Goal: Information Seeking & Learning: Learn about a topic

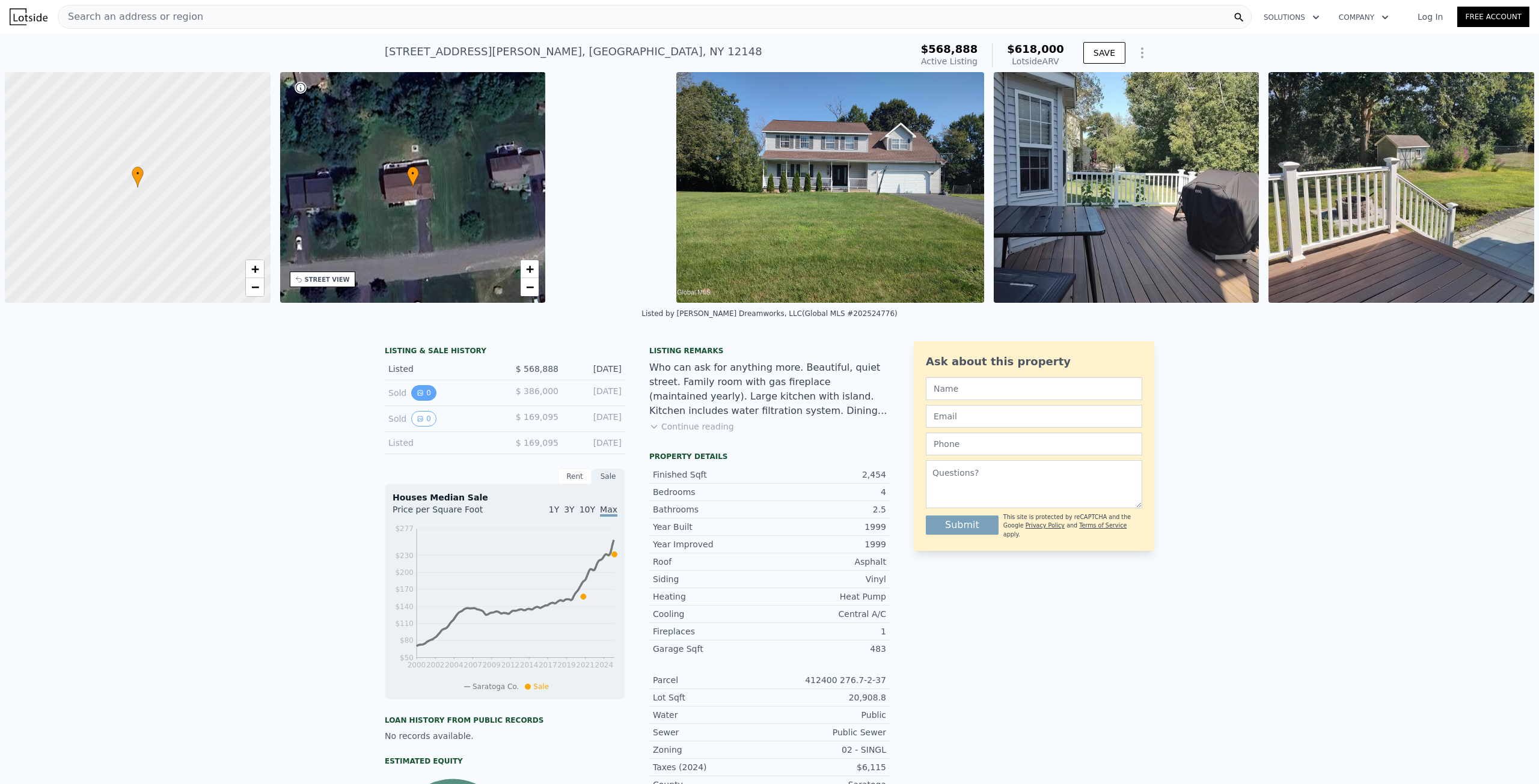
click at [420, 394] on button "0" at bounding box center [423, 393] width 25 height 15
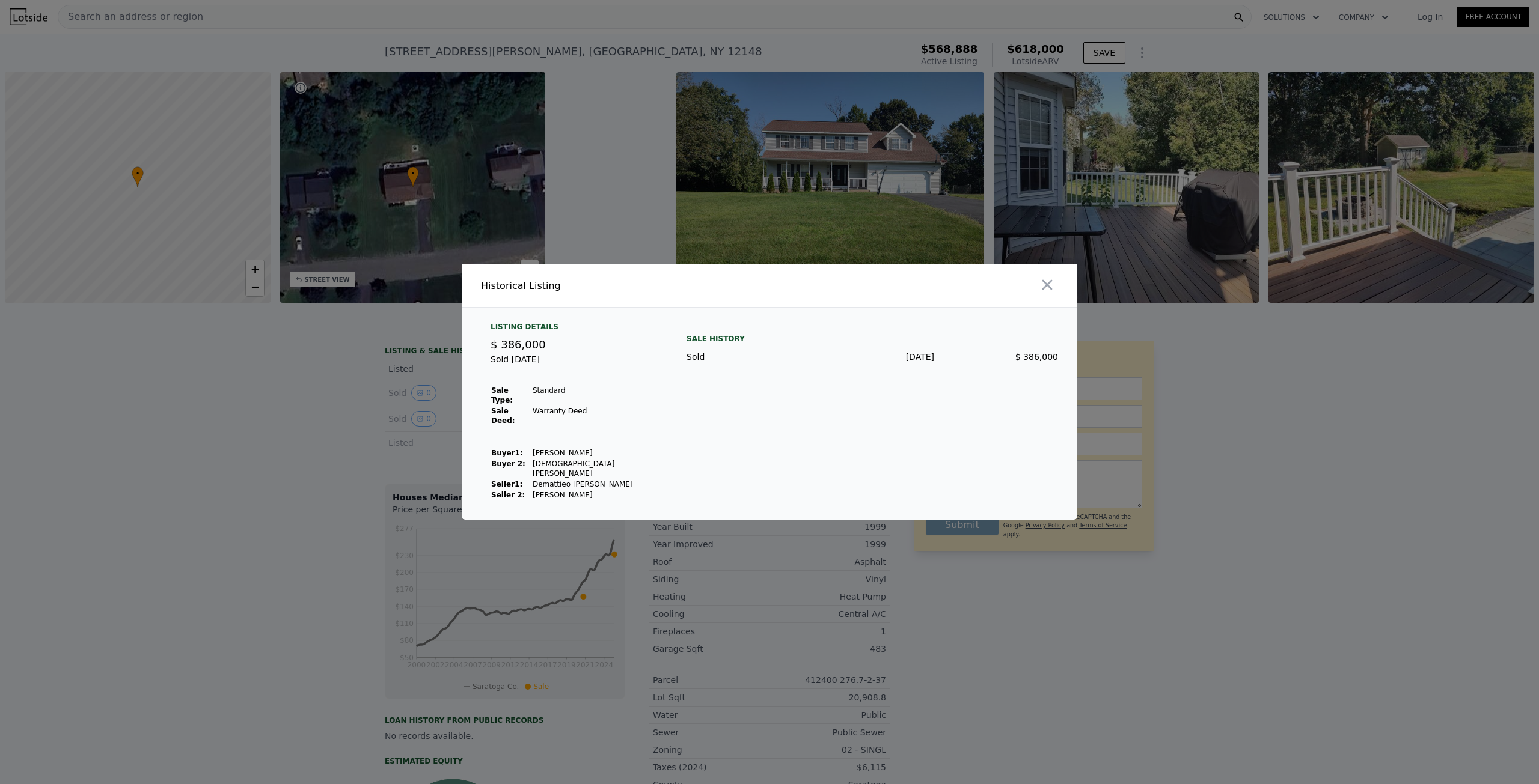
click at [342, 429] on div at bounding box center [769, 392] width 1539 height 784
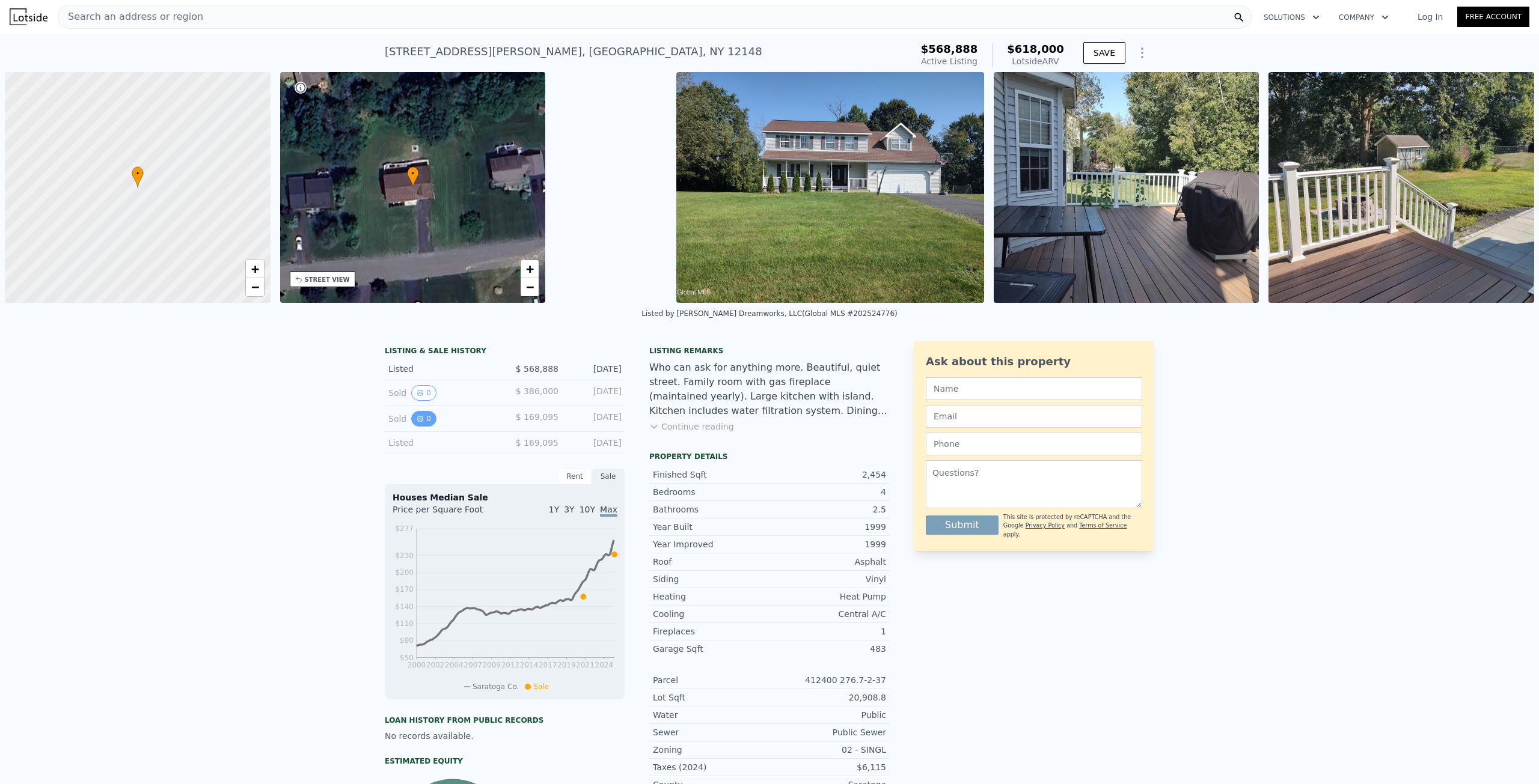
click at [418, 417] on icon "View historical data" at bounding box center [421, 419] width 5 height 5
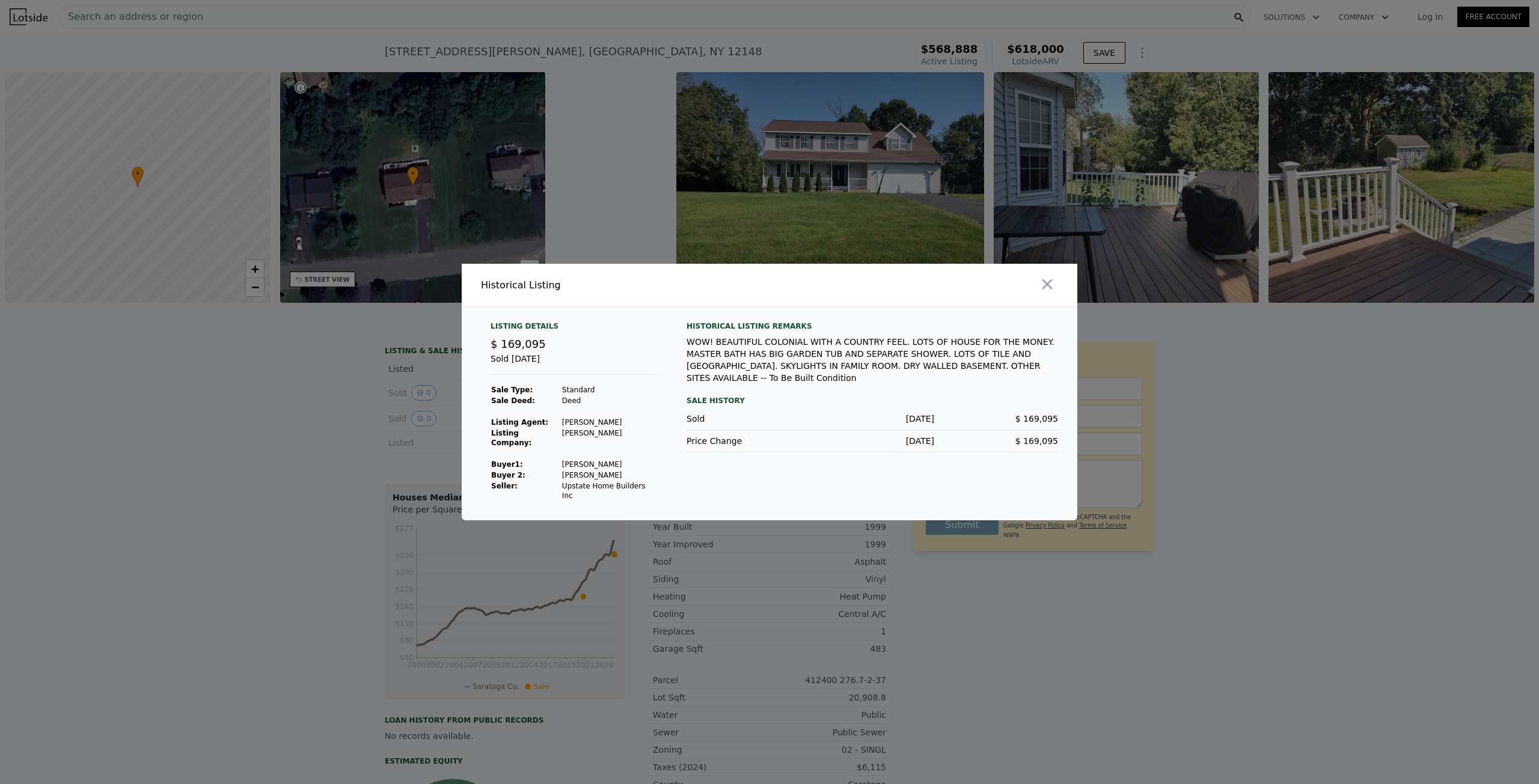
click at [283, 449] on div at bounding box center [769, 392] width 1539 height 784
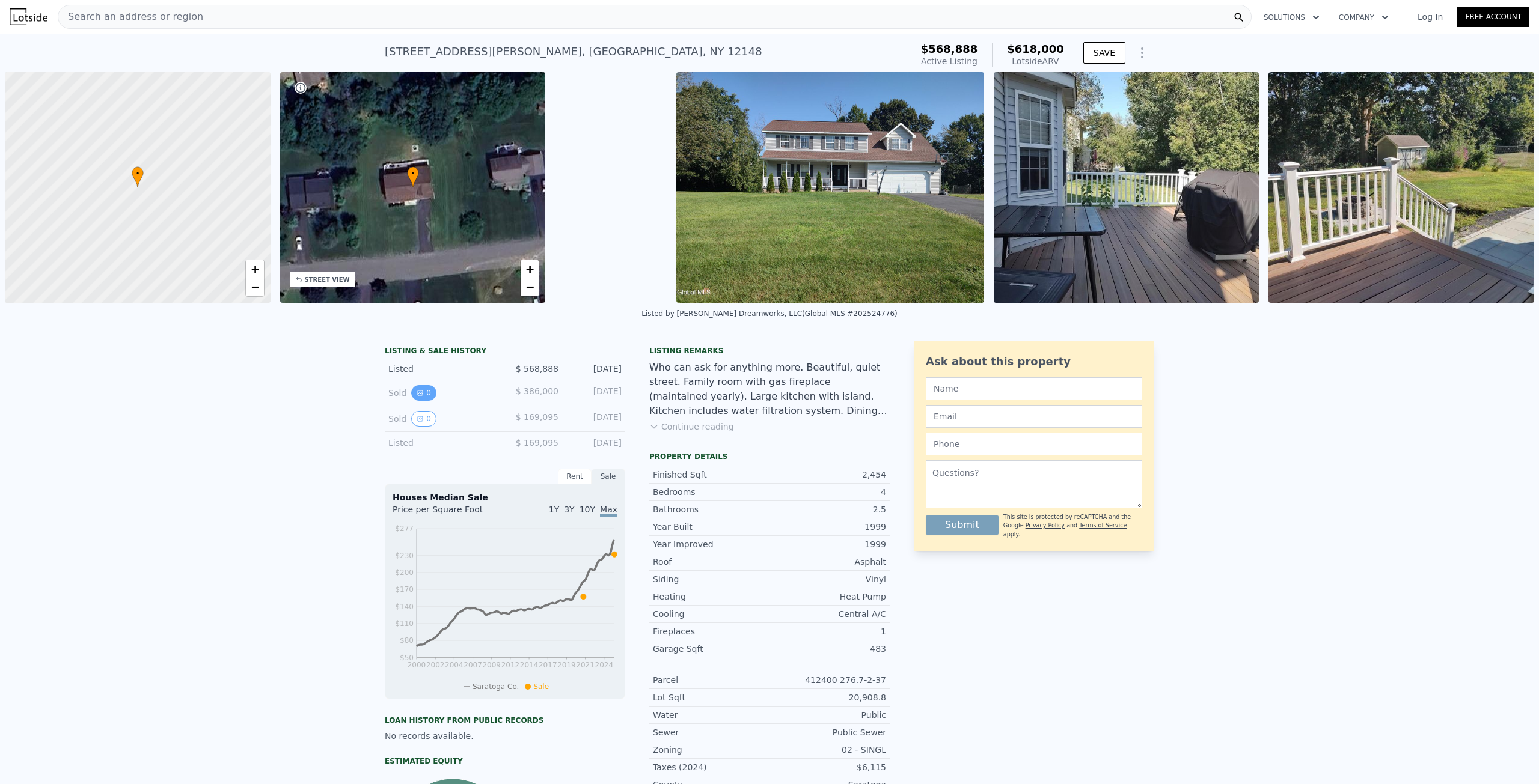
click at [418, 395] on icon "View historical data" at bounding box center [421, 393] width 5 height 5
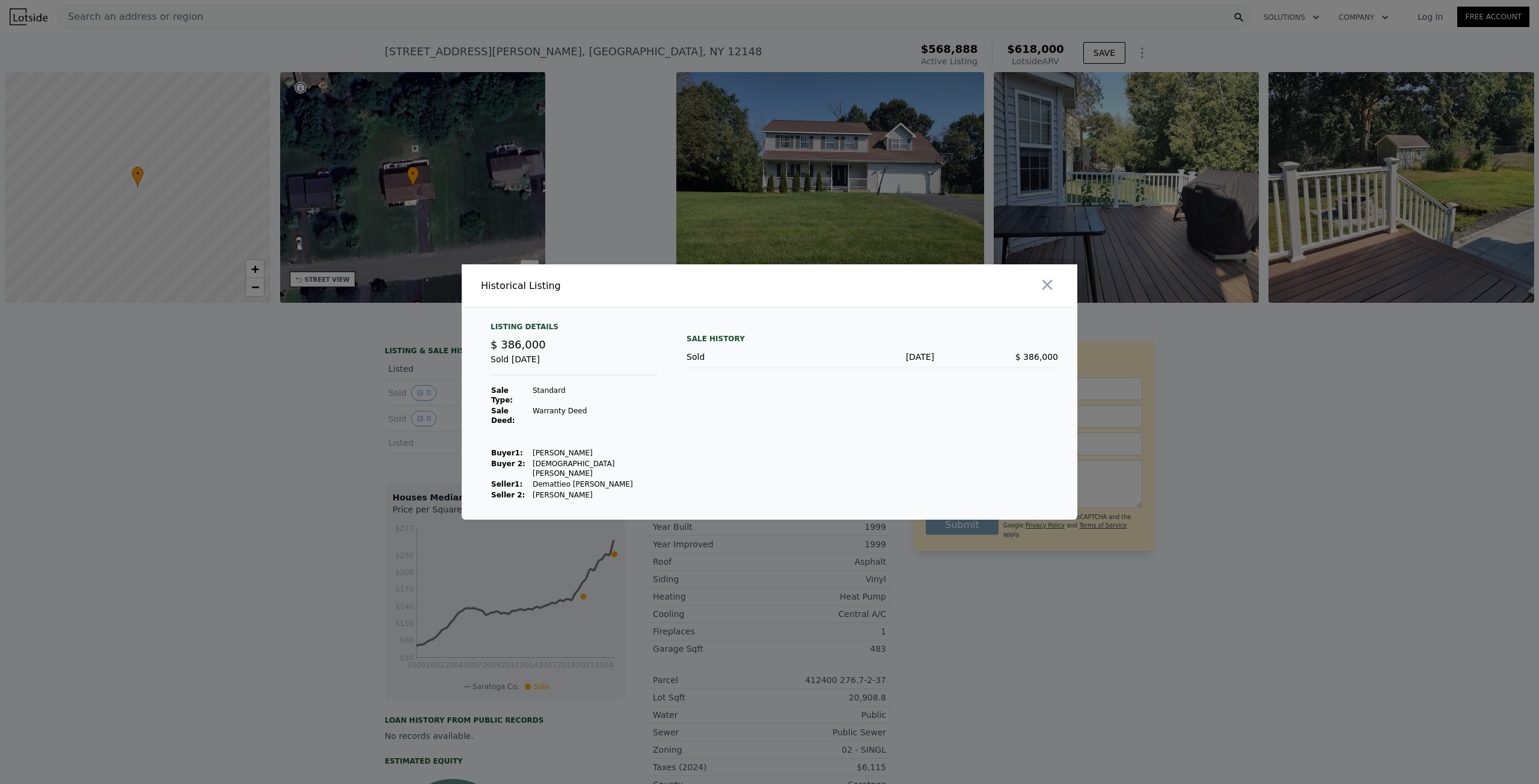
click at [331, 442] on div at bounding box center [769, 392] width 1539 height 784
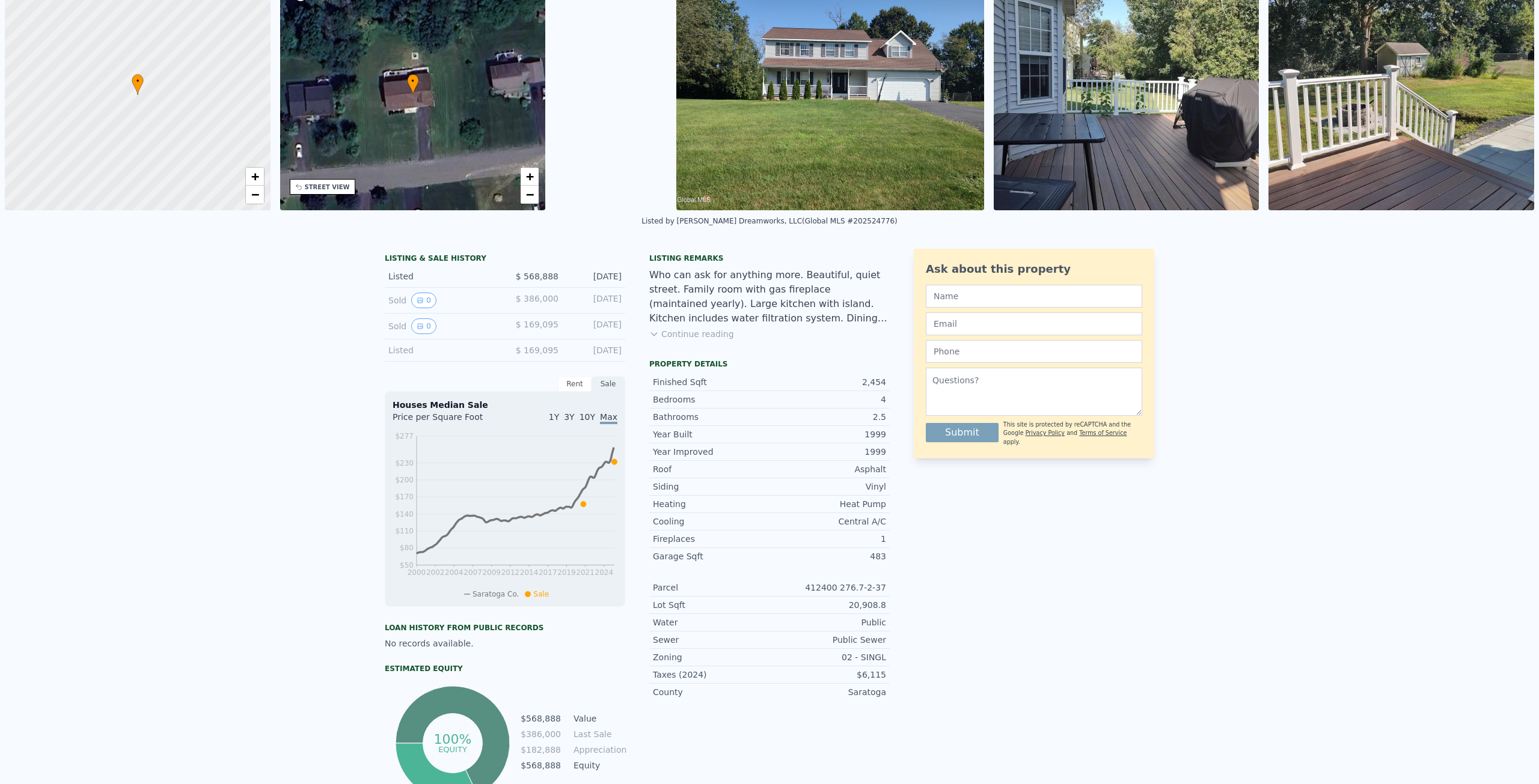
scroll to position [4, 0]
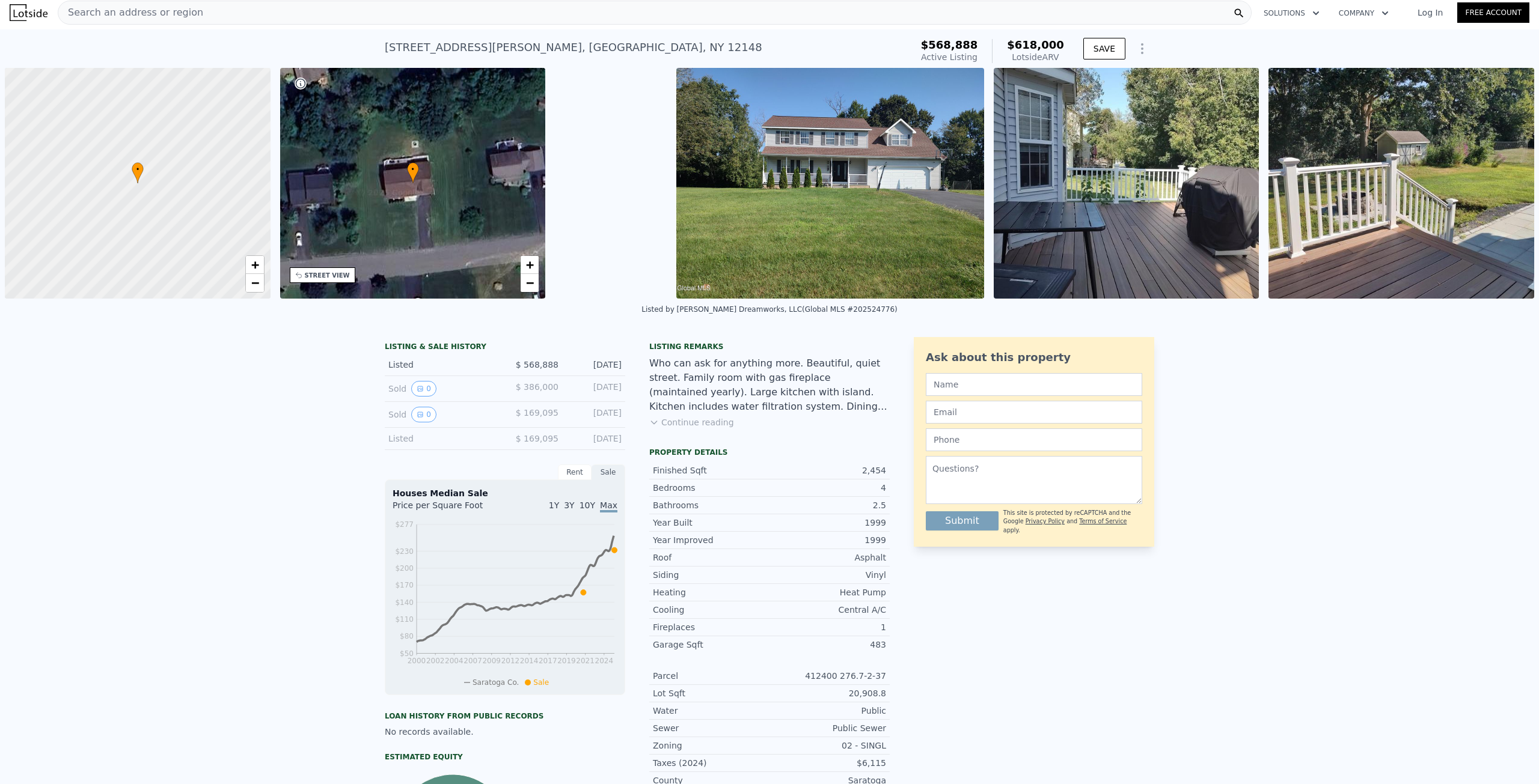
click at [389, 385] on div "Sold 0" at bounding box center [442, 389] width 107 height 15
click at [419, 414] on button "0" at bounding box center [423, 414] width 25 height 15
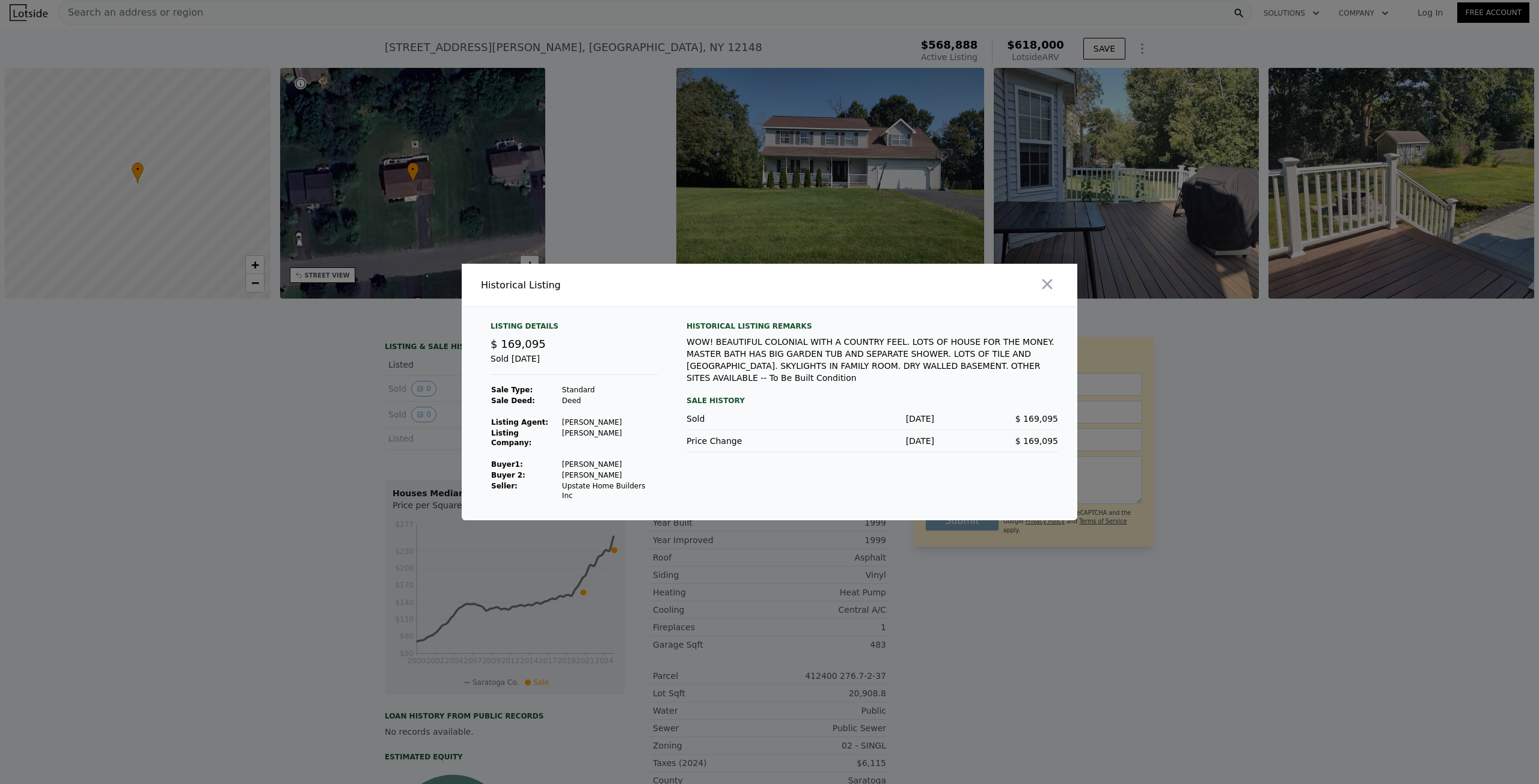
click at [342, 387] on div at bounding box center [769, 392] width 1539 height 784
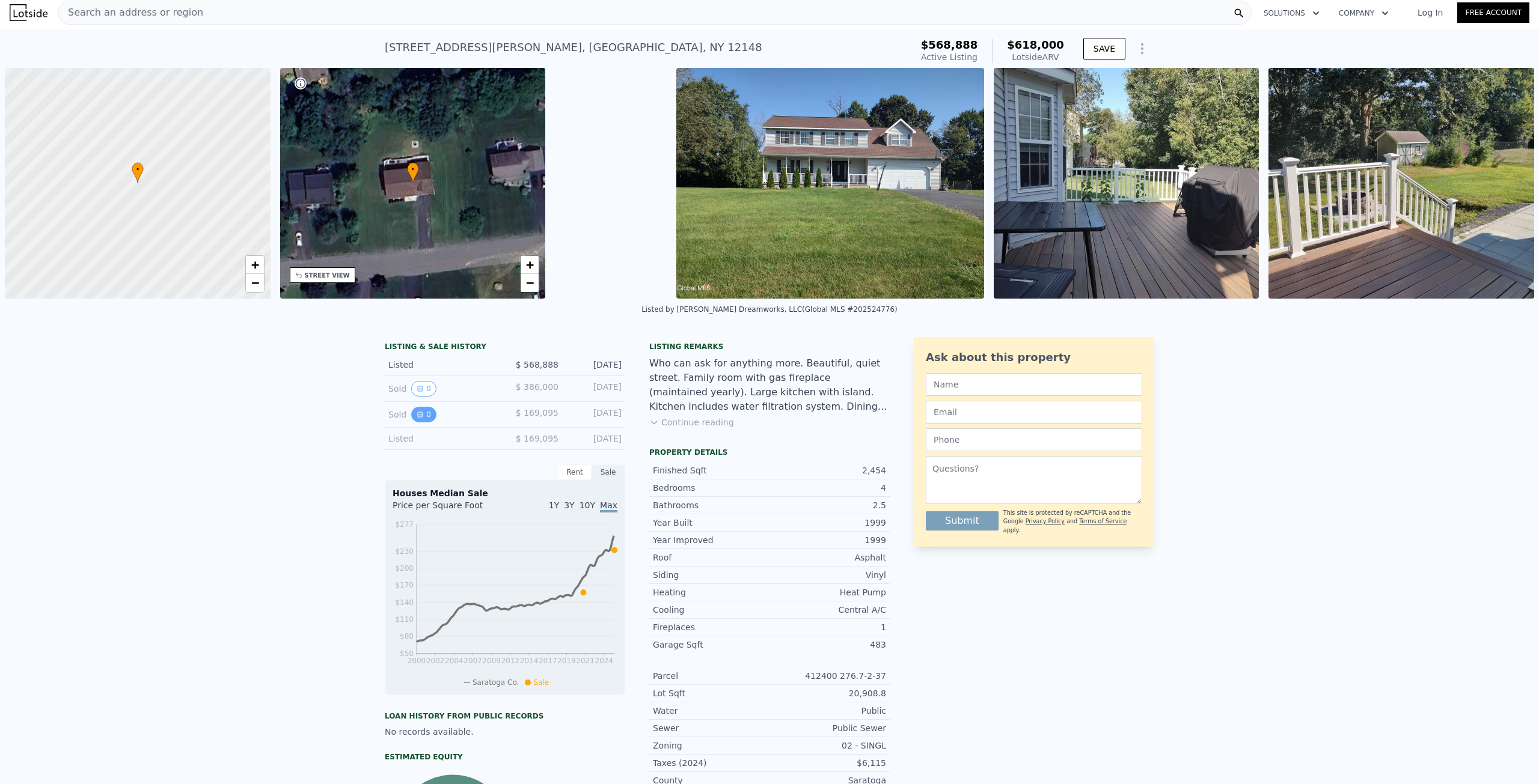
click at [421, 413] on button "0" at bounding box center [423, 414] width 25 height 15
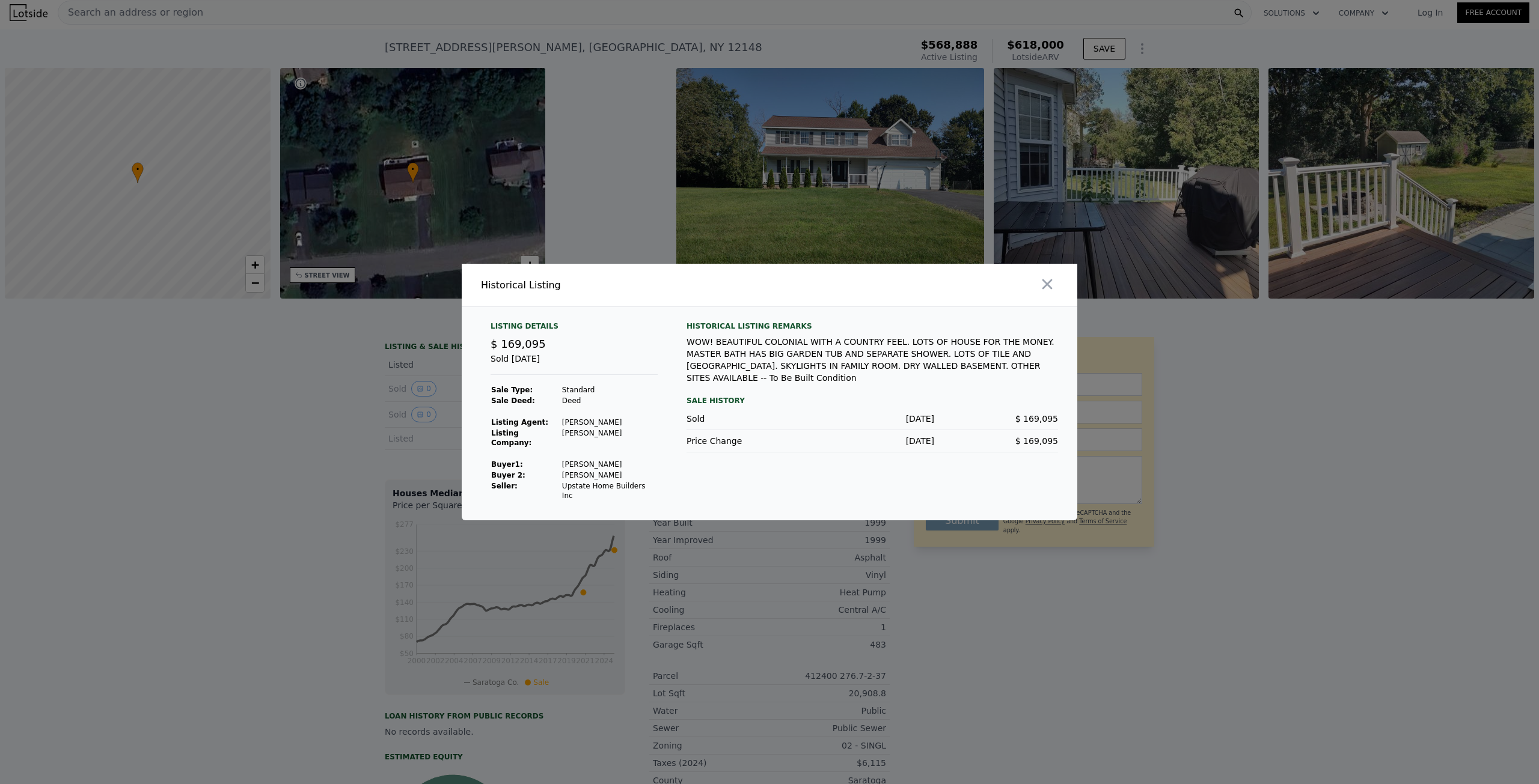
click at [304, 401] on div at bounding box center [769, 392] width 1539 height 784
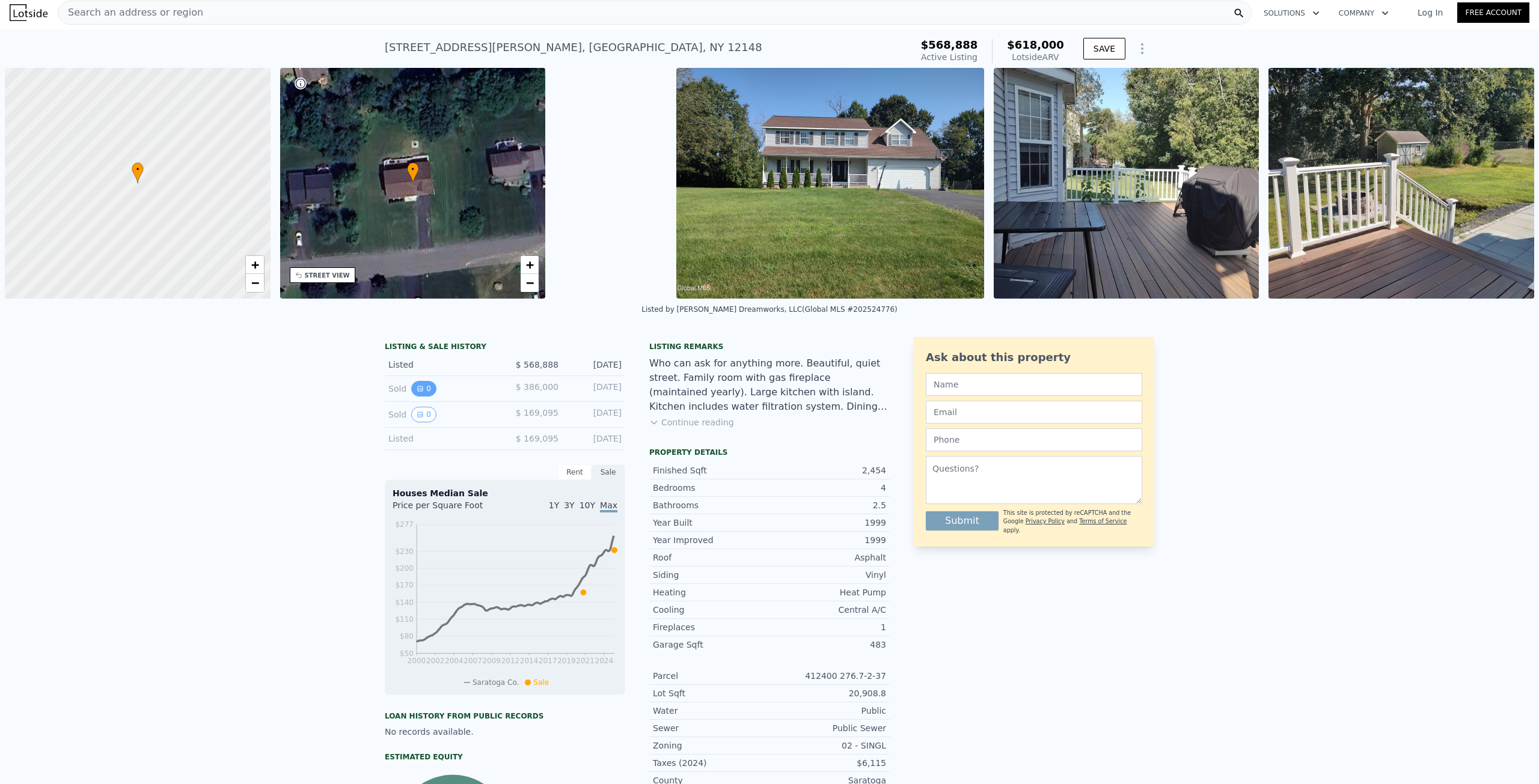
click at [417, 389] on icon "View historical data" at bounding box center [421, 389] width 7 height 7
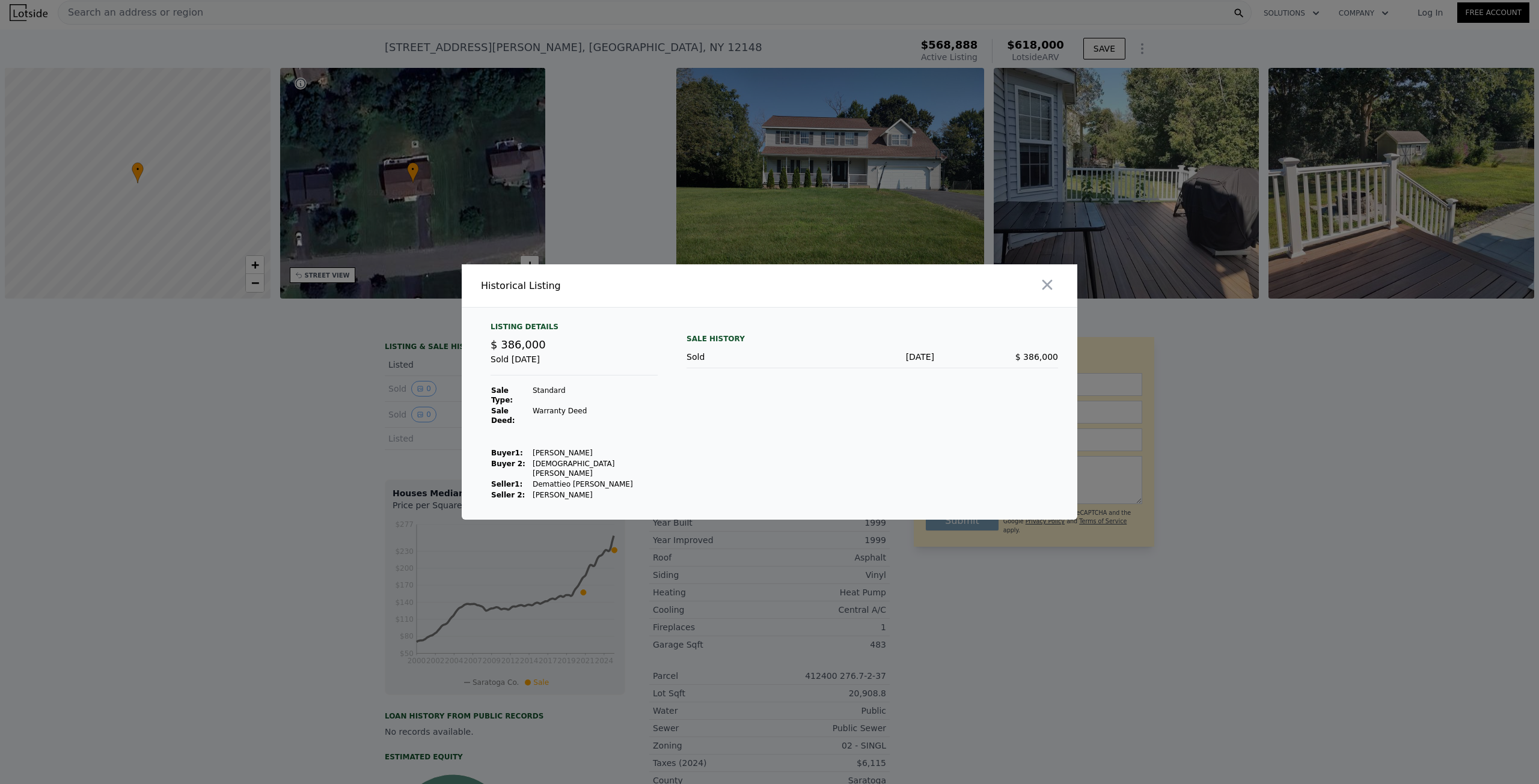
click at [324, 400] on div at bounding box center [769, 392] width 1539 height 784
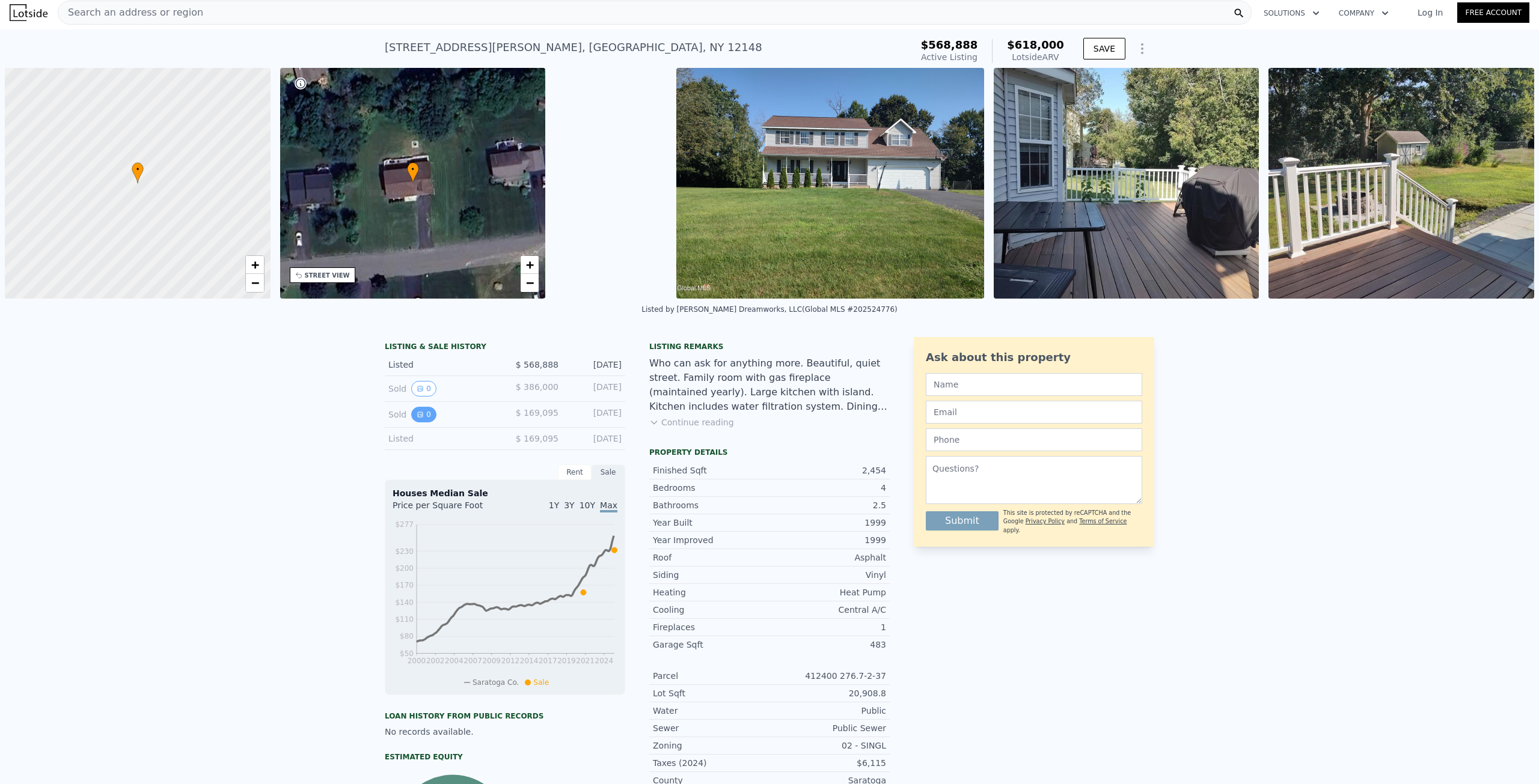
click at [417, 413] on icon "View historical data" at bounding box center [421, 414] width 7 height 7
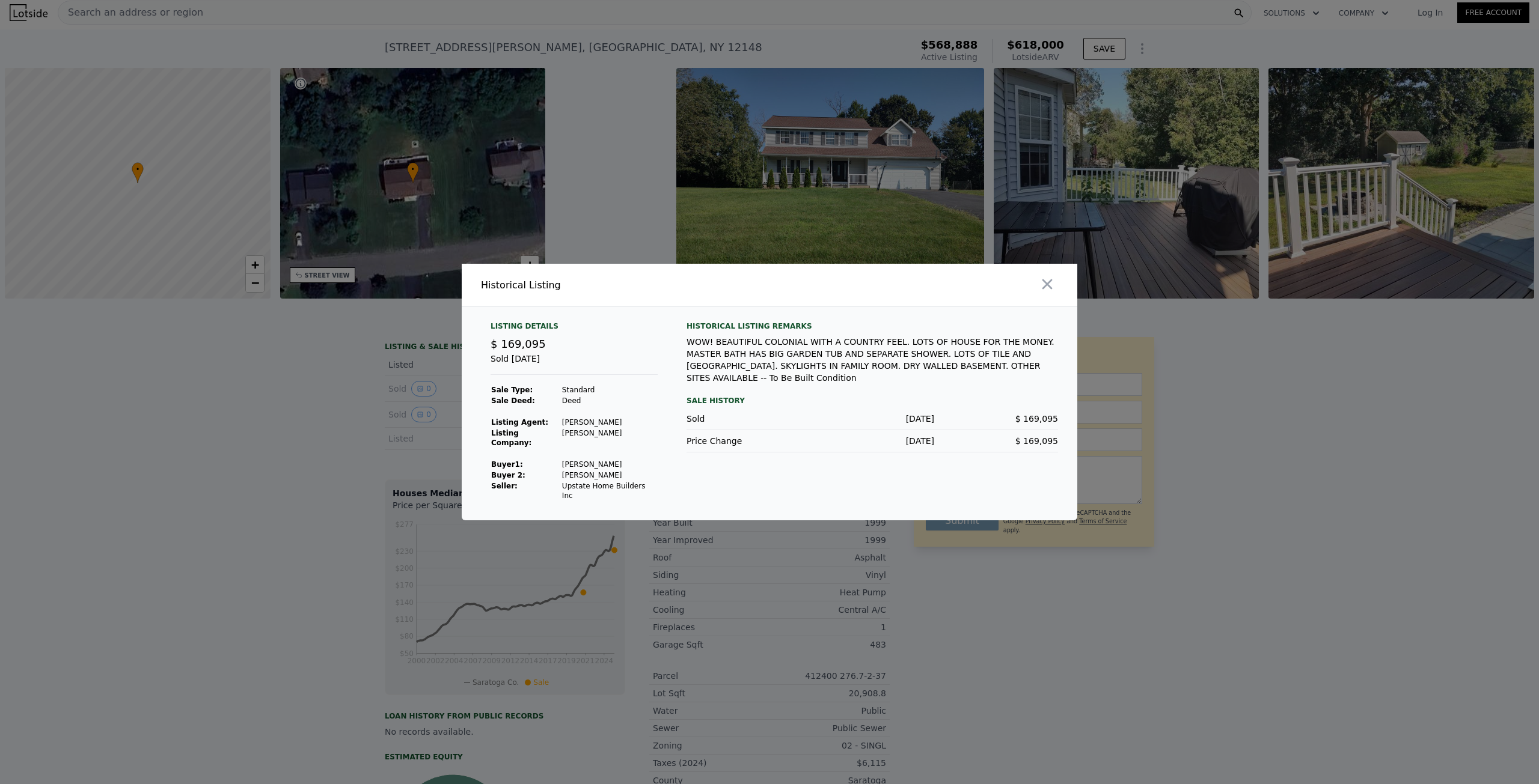
click at [324, 441] on div at bounding box center [769, 392] width 1539 height 784
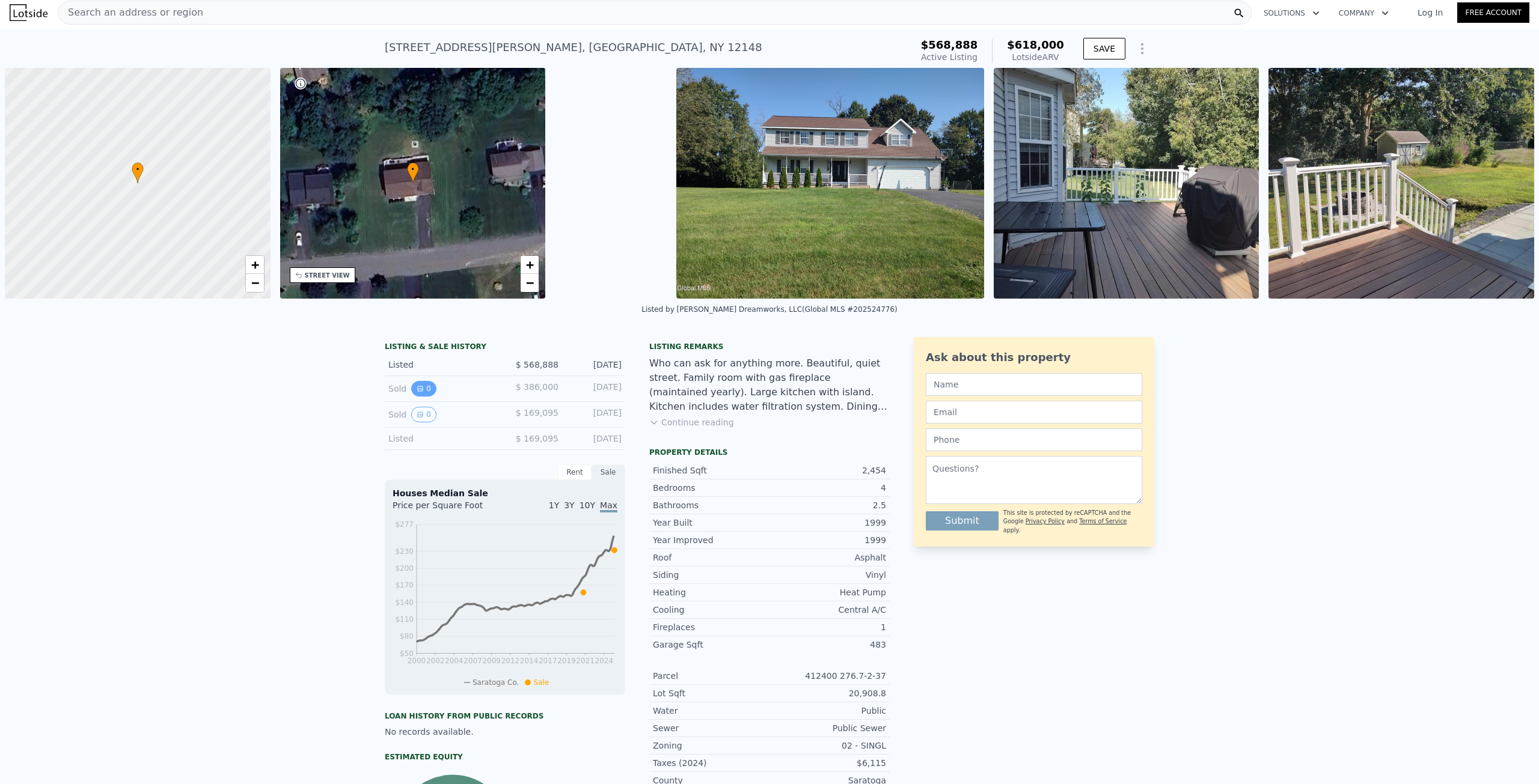
click at [423, 393] on button "0" at bounding box center [423, 389] width 25 height 15
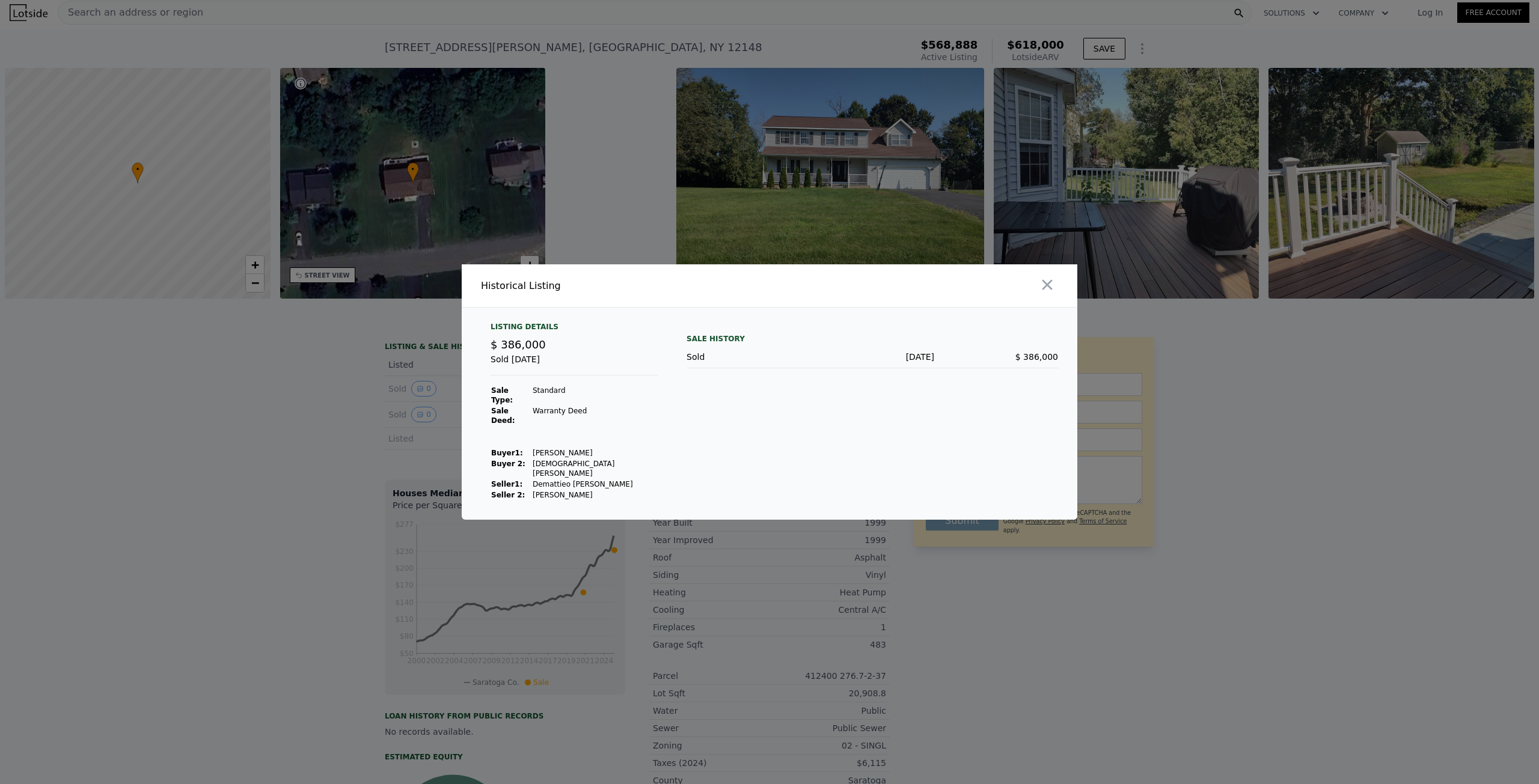
click at [330, 456] on div at bounding box center [769, 392] width 1539 height 784
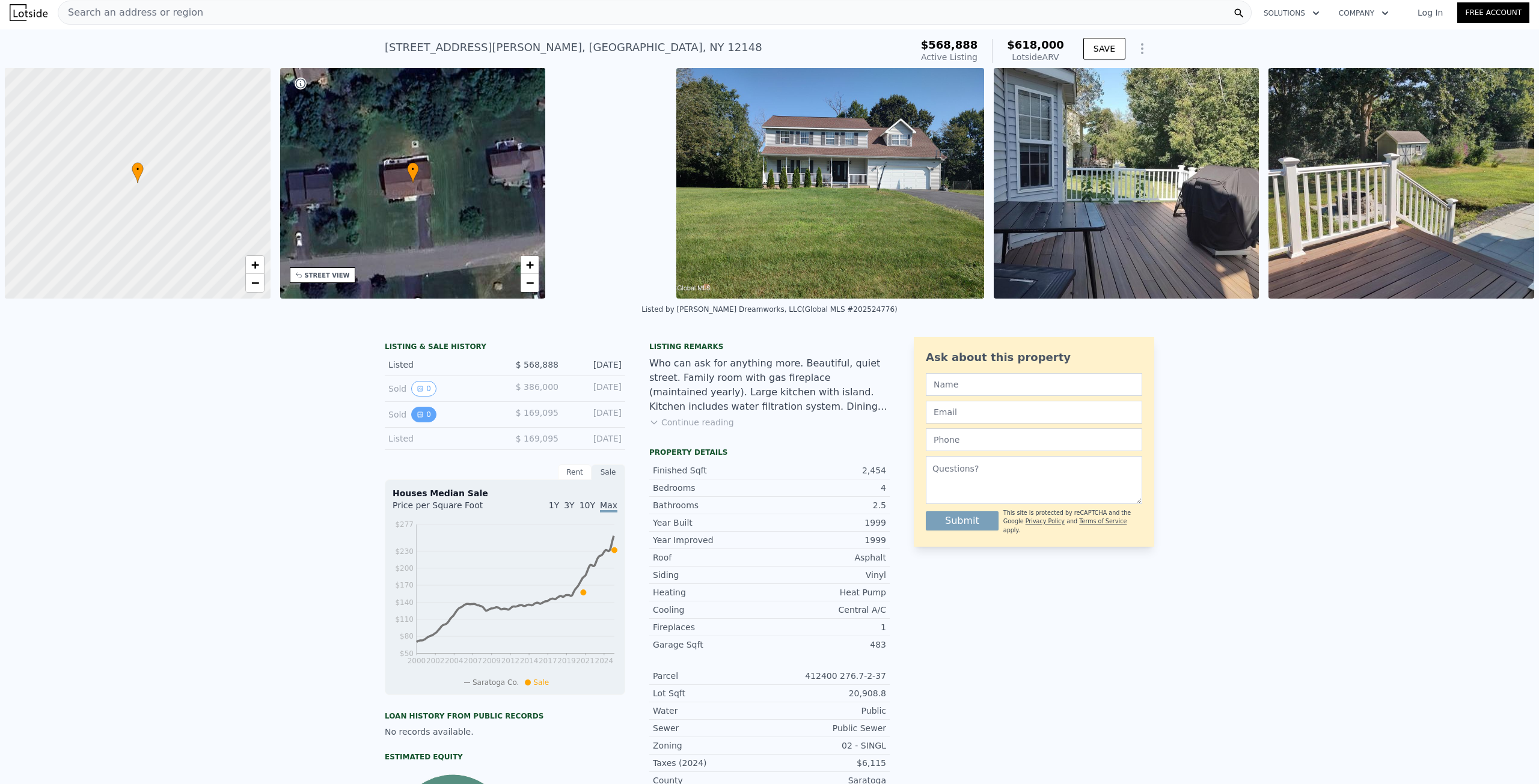
click at [426, 419] on button "0" at bounding box center [423, 414] width 25 height 15
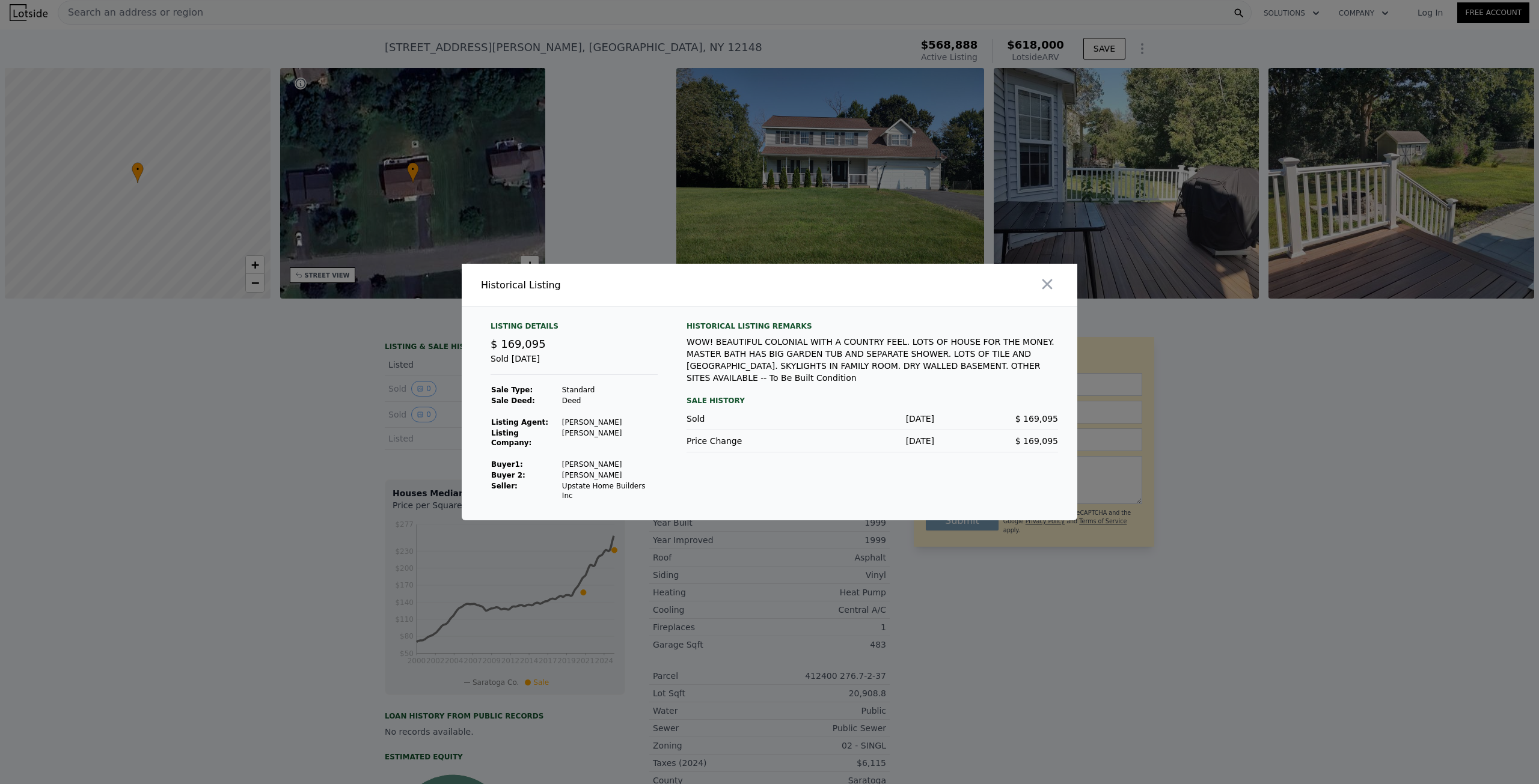
click at [286, 421] on div at bounding box center [769, 392] width 1539 height 784
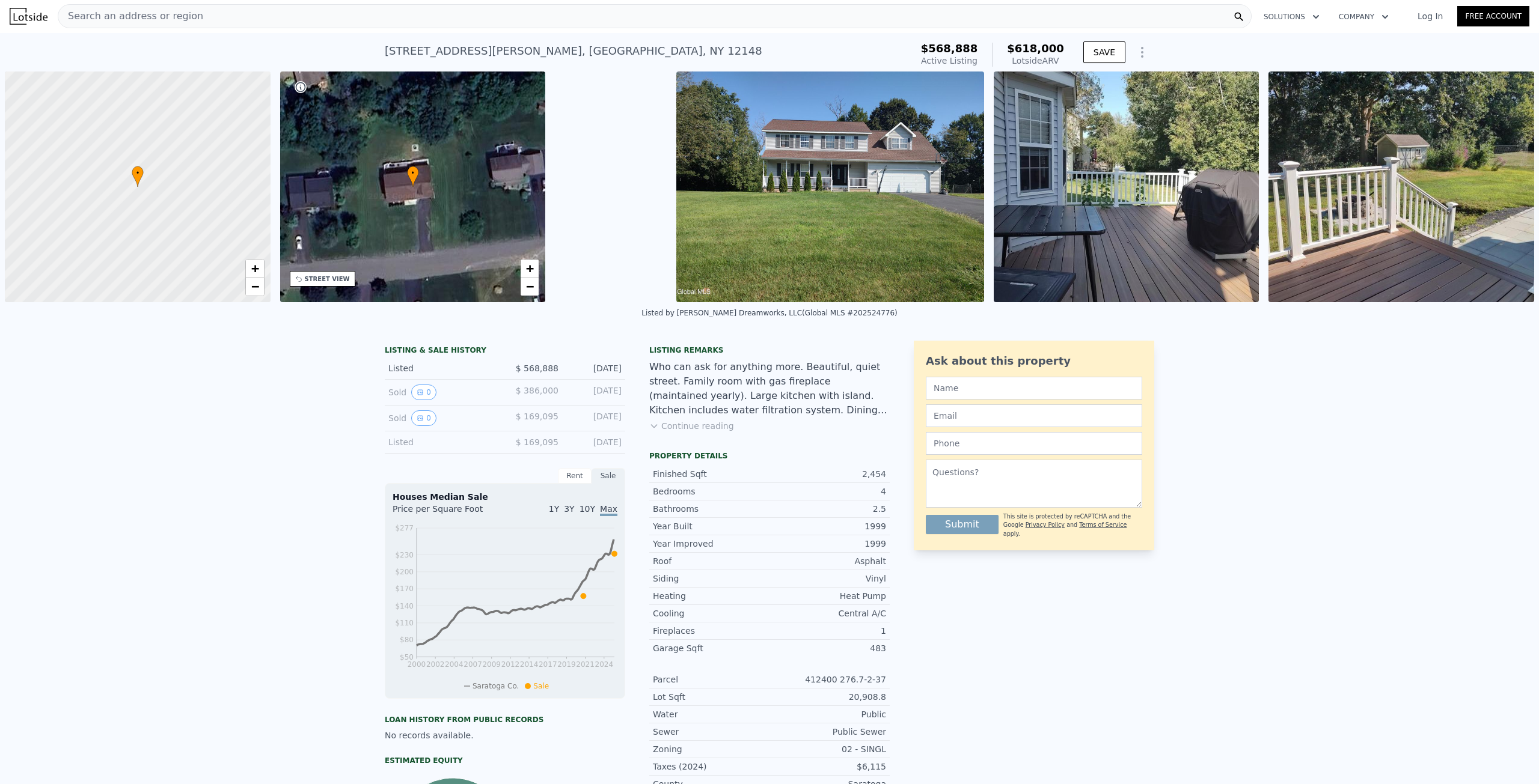
scroll to position [0, 0]
click at [120, 11] on span "Search an address or region" at bounding box center [130, 16] width 145 height 15
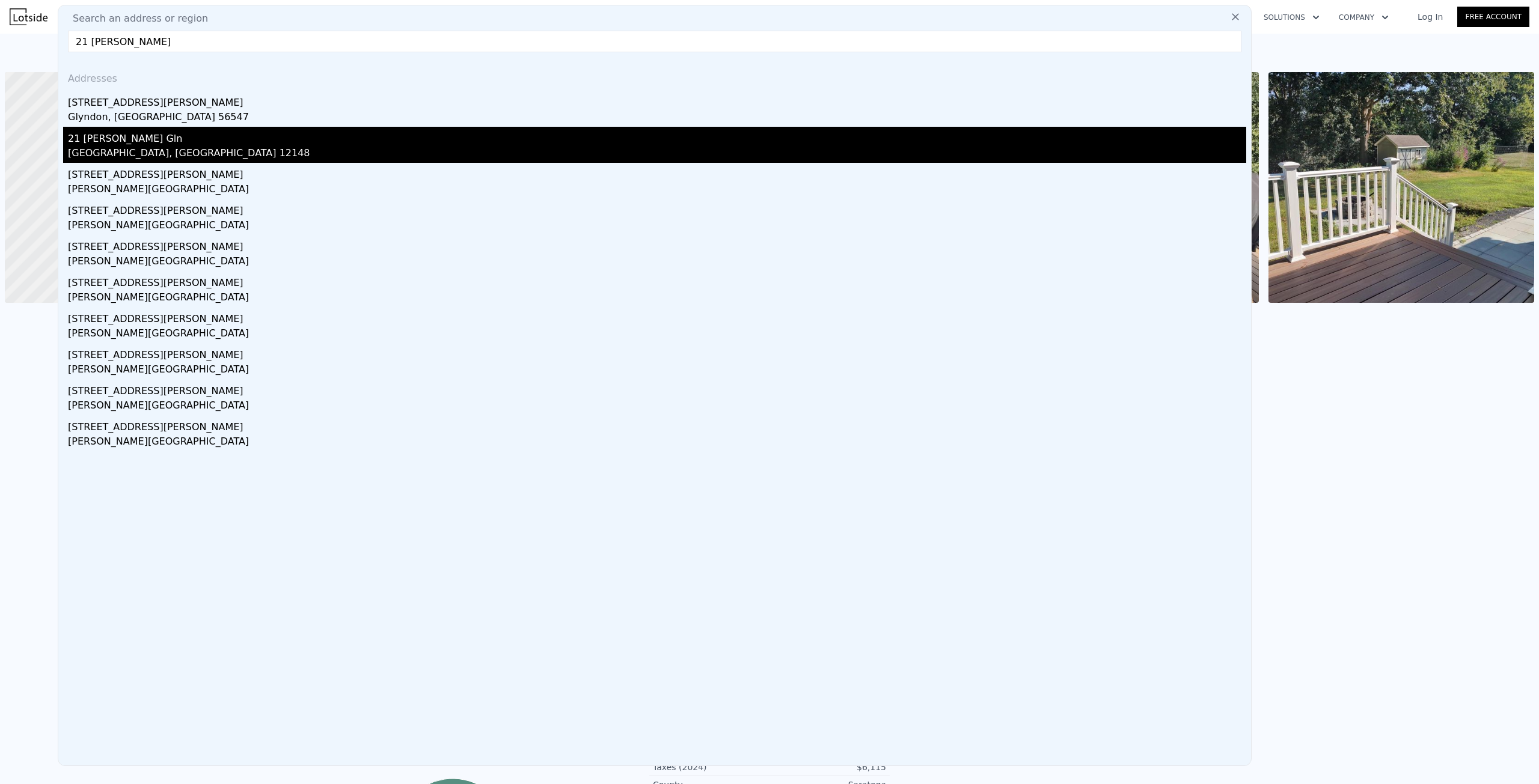
type input "21 [PERSON_NAME]"
click at [182, 138] on div "21 [PERSON_NAME] Gln" at bounding box center [657, 136] width 1178 height 19
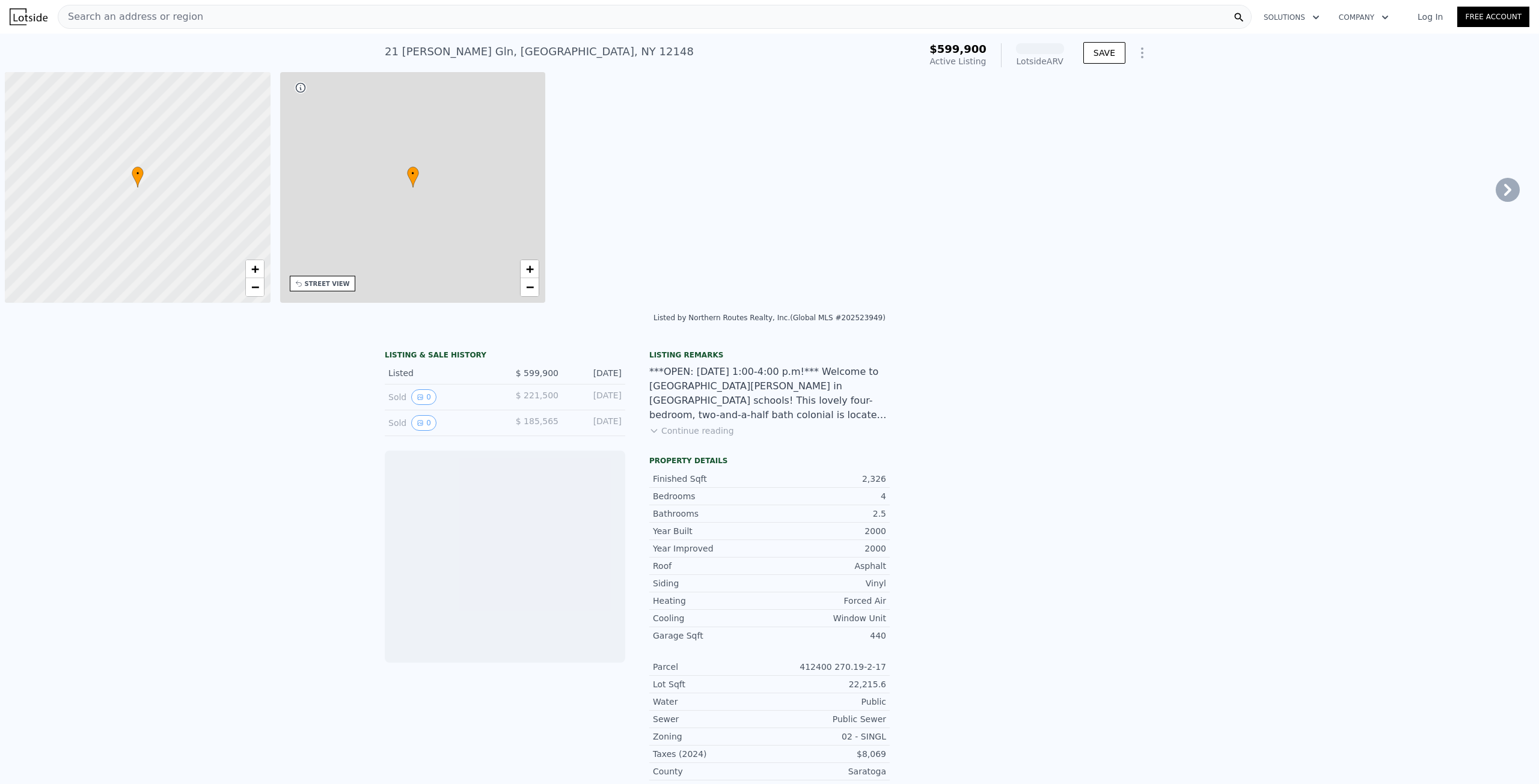
scroll to position [0, 5]
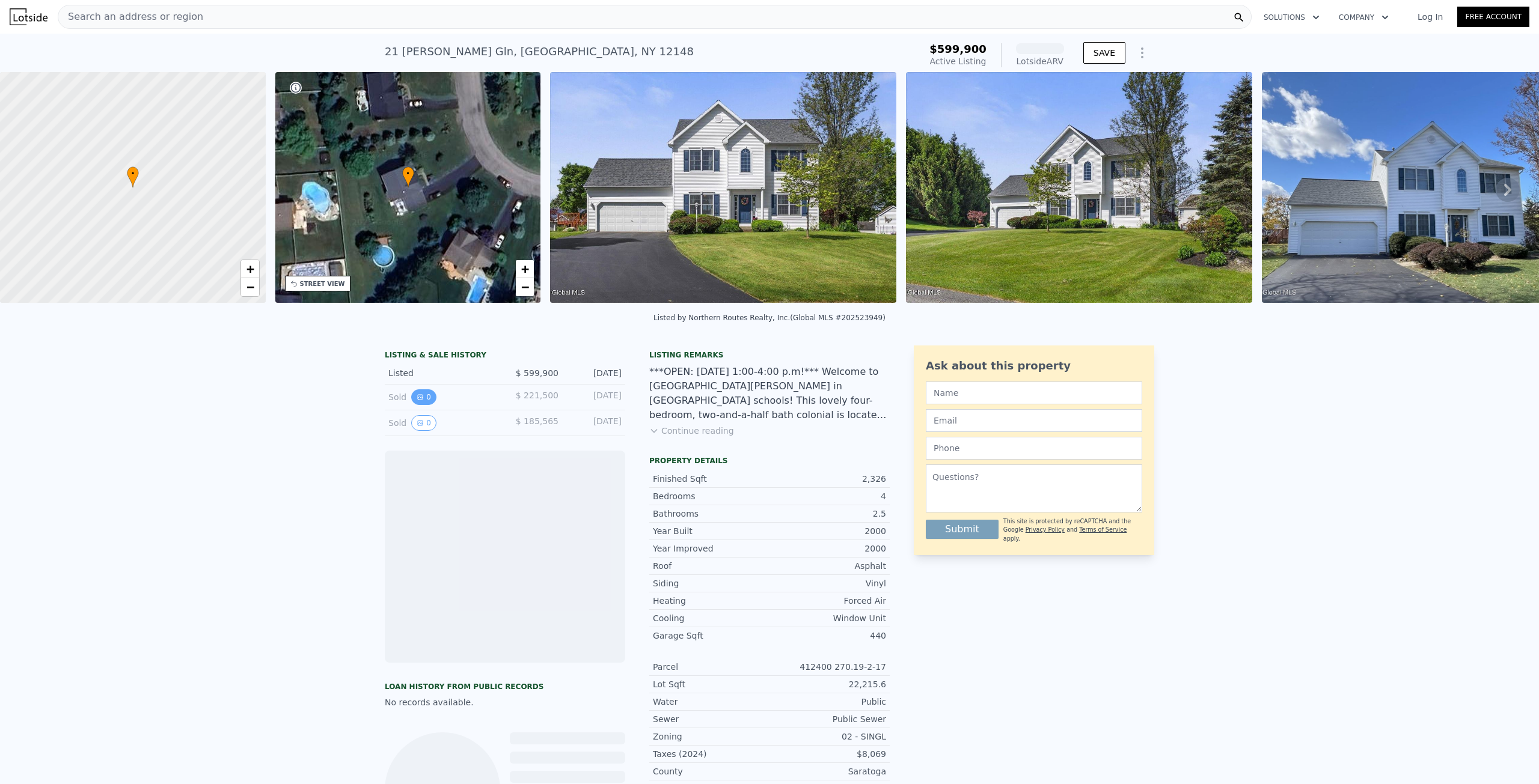
click at [419, 405] on button "0" at bounding box center [423, 397] width 25 height 15
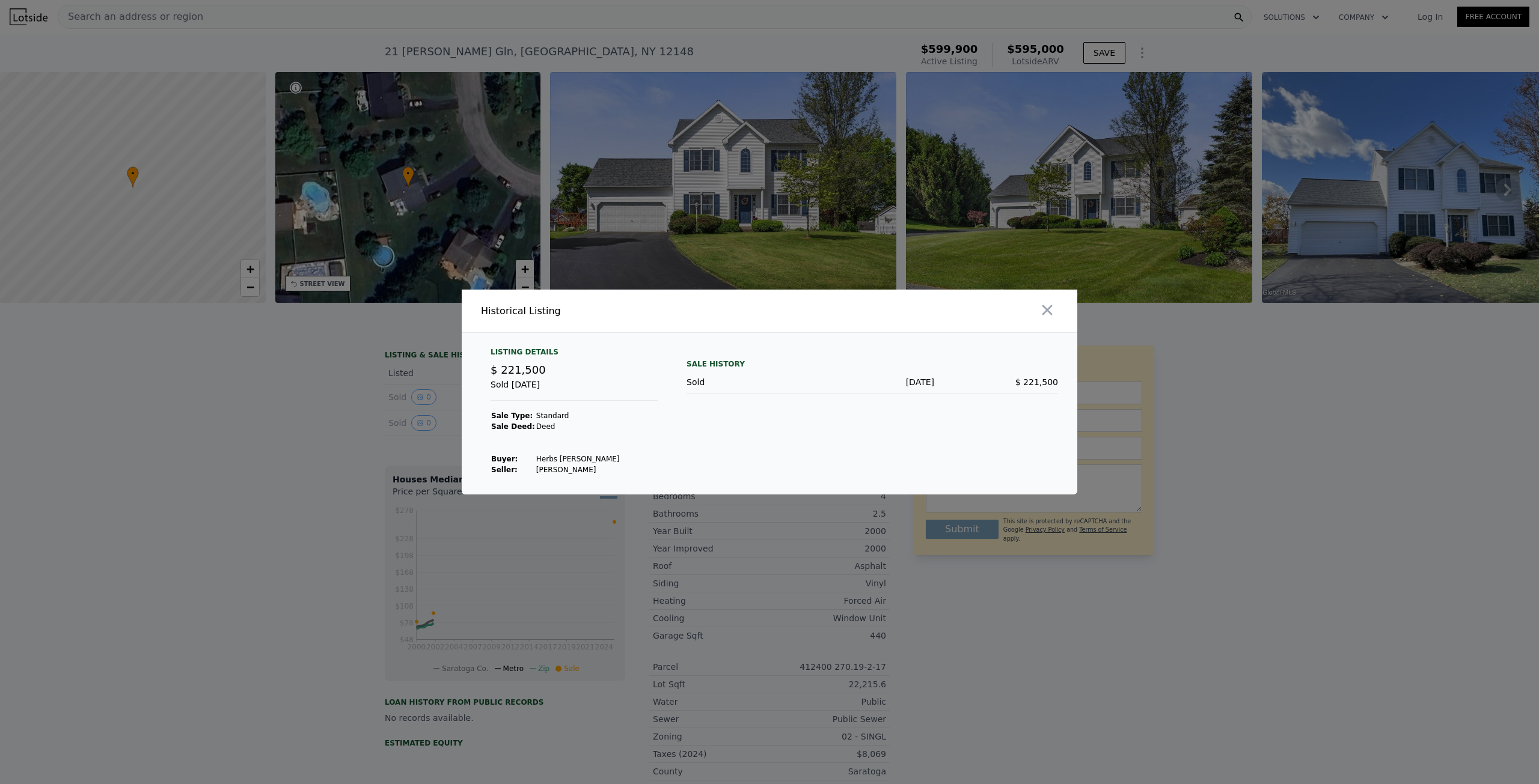
click at [362, 407] on div at bounding box center [769, 392] width 1539 height 784
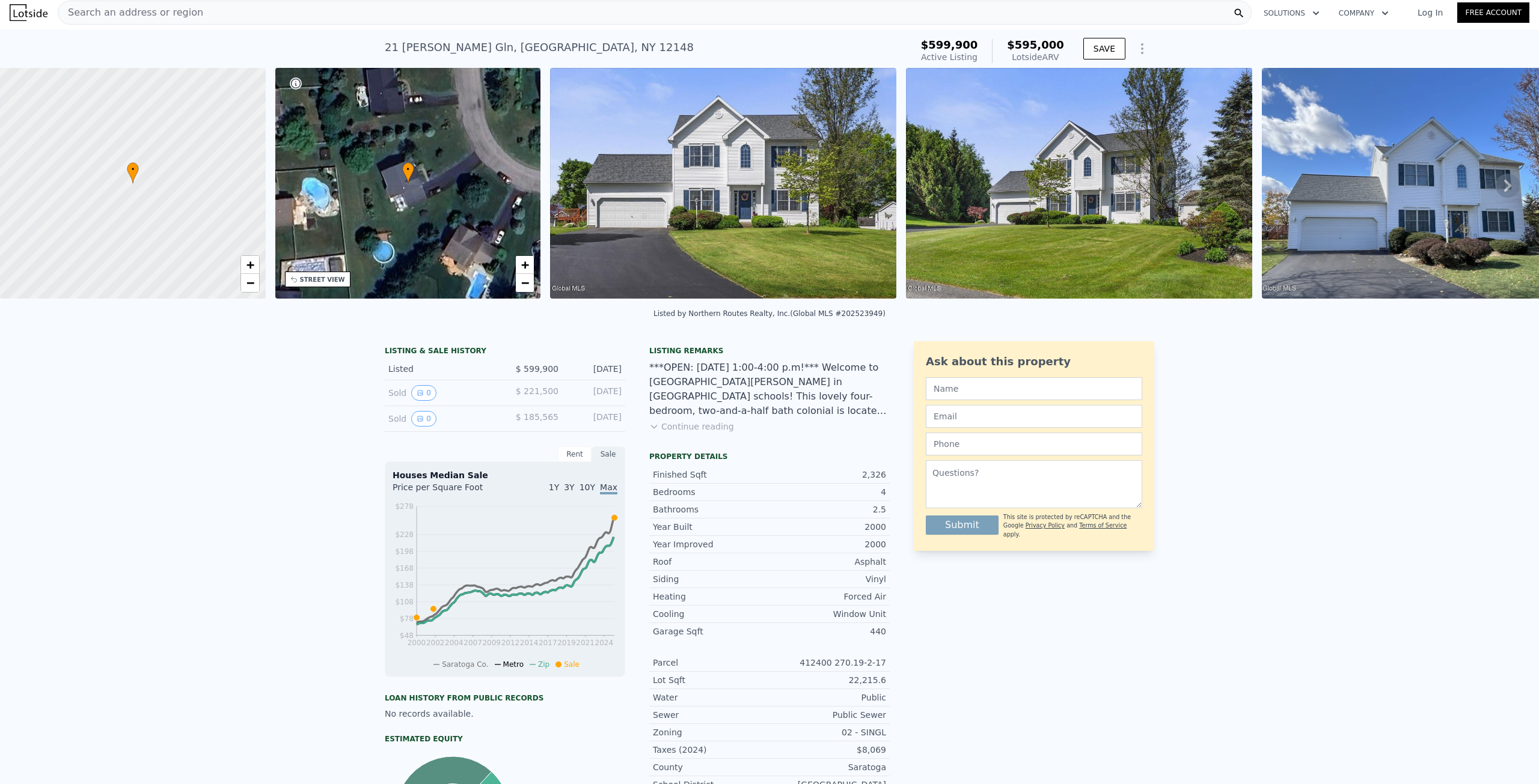
scroll to position [0, 0]
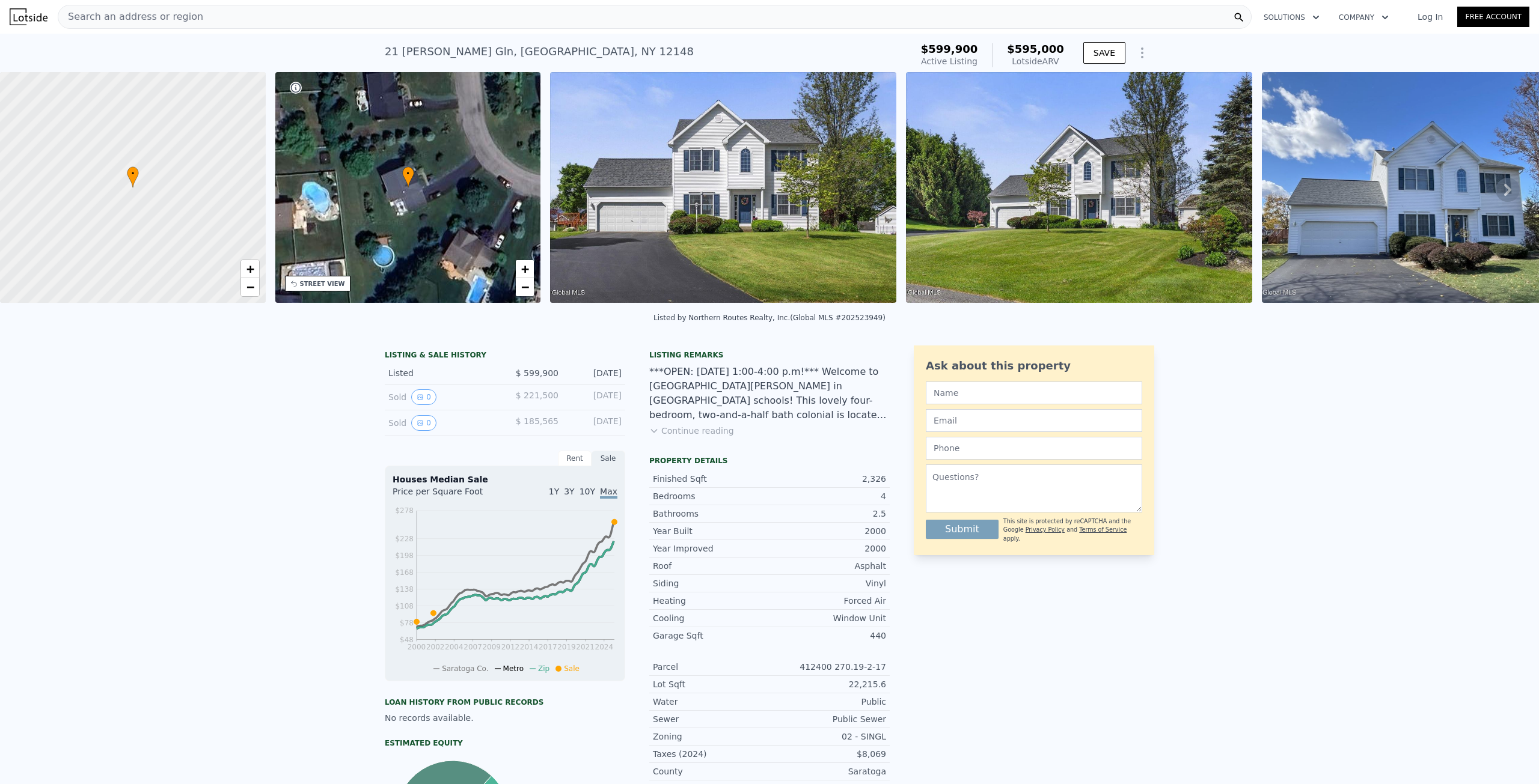
type input "3"
type input "4"
type input "1897"
type input "3299"
type input "33105.6"
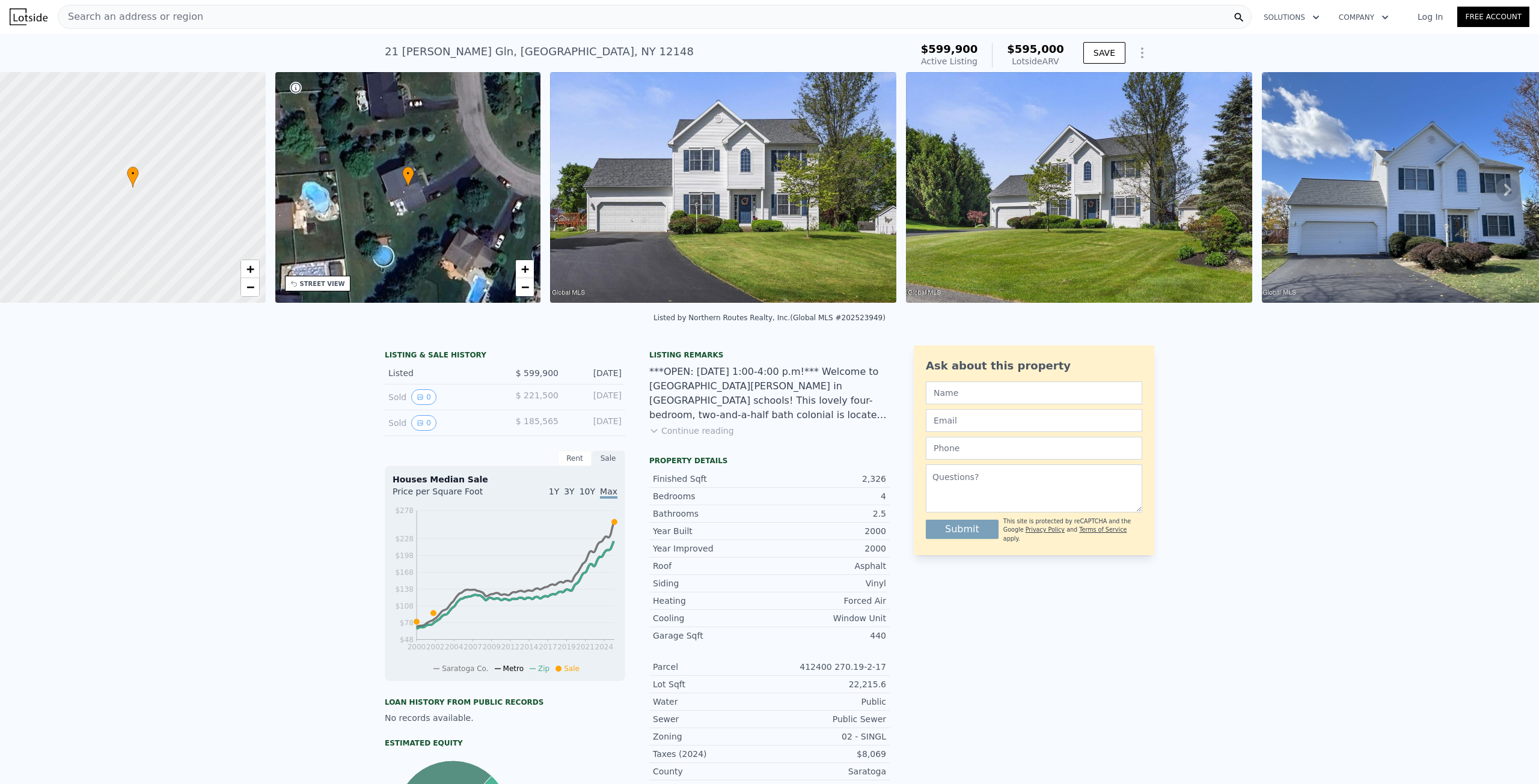
checkbox input "false"
checkbox input "true"
type input "$ 618,000"
type input "-$ 25,347"
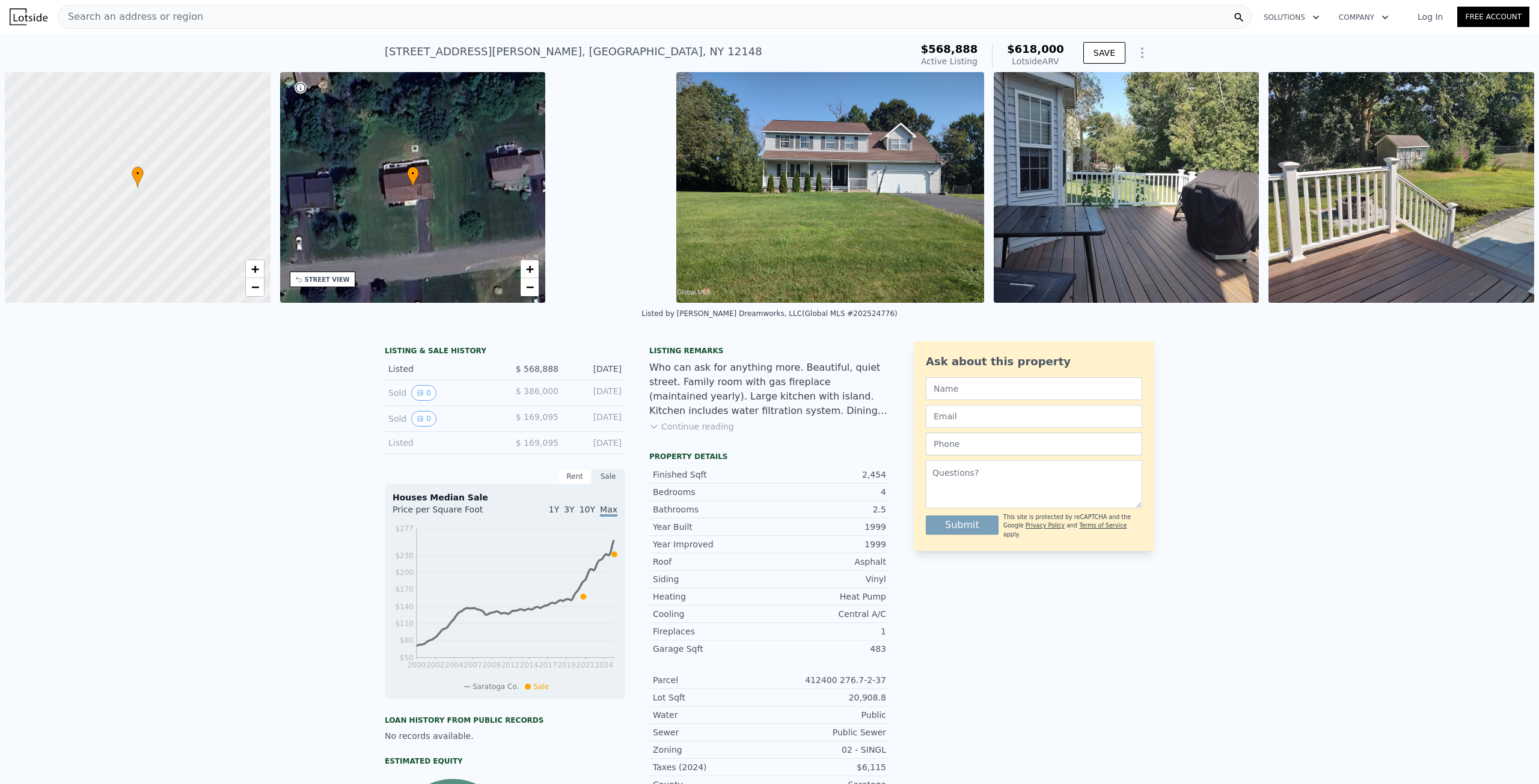
click at [236, 13] on div "Search an address or region" at bounding box center [654, 17] width 1194 height 24
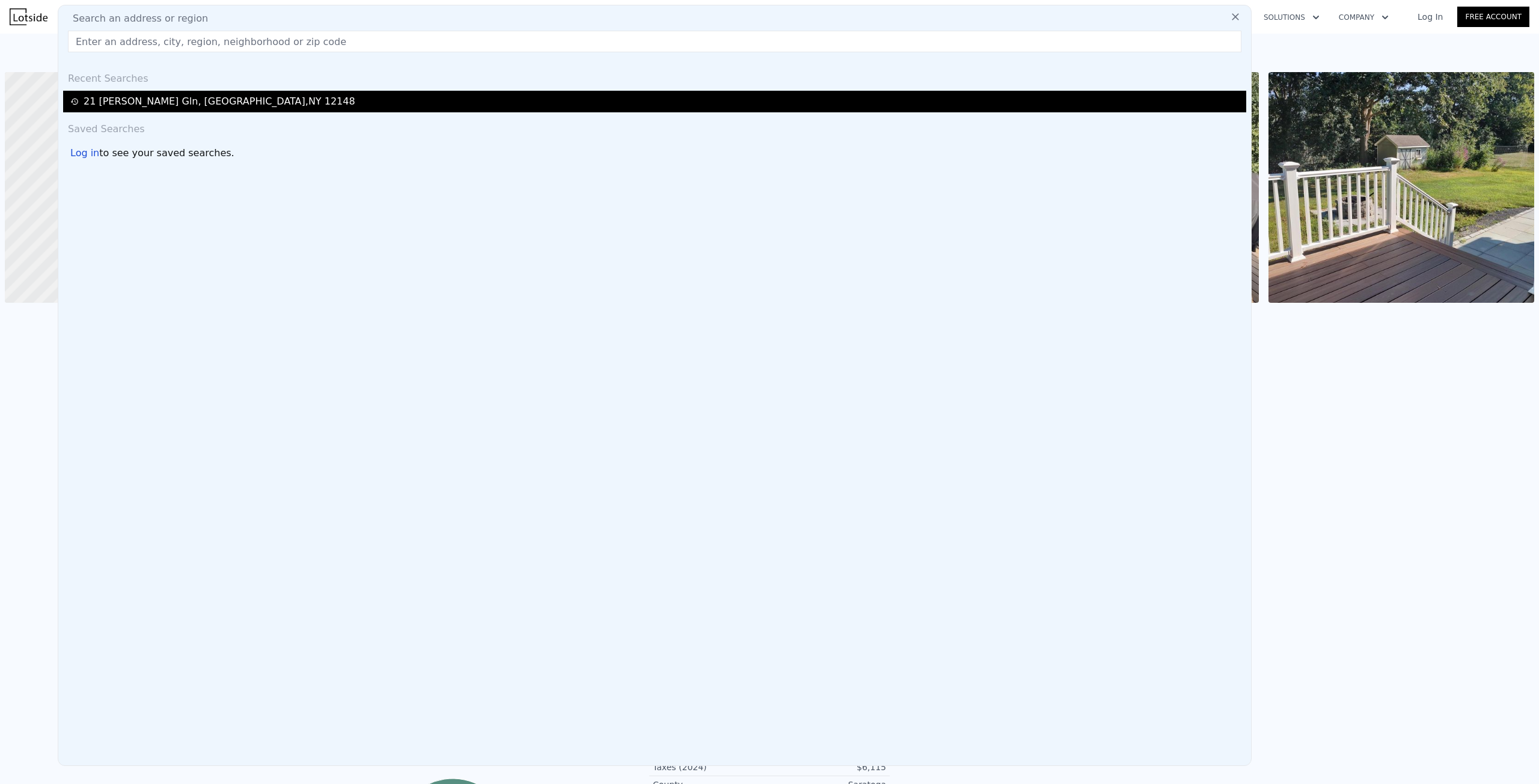
click at [192, 92] on div "21 [PERSON_NAME] Gln , [GEOGRAPHIC_DATA] , [GEOGRAPHIC_DATA] 12148" at bounding box center [655, 101] width 1184 height 21
click at [193, 100] on div "21 [PERSON_NAME] Gln , [GEOGRAPHIC_DATA] , [GEOGRAPHIC_DATA] 12148" at bounding box center [219, 101] width 271 height 15
type input "2"
type input "3.5"
type input "1877"
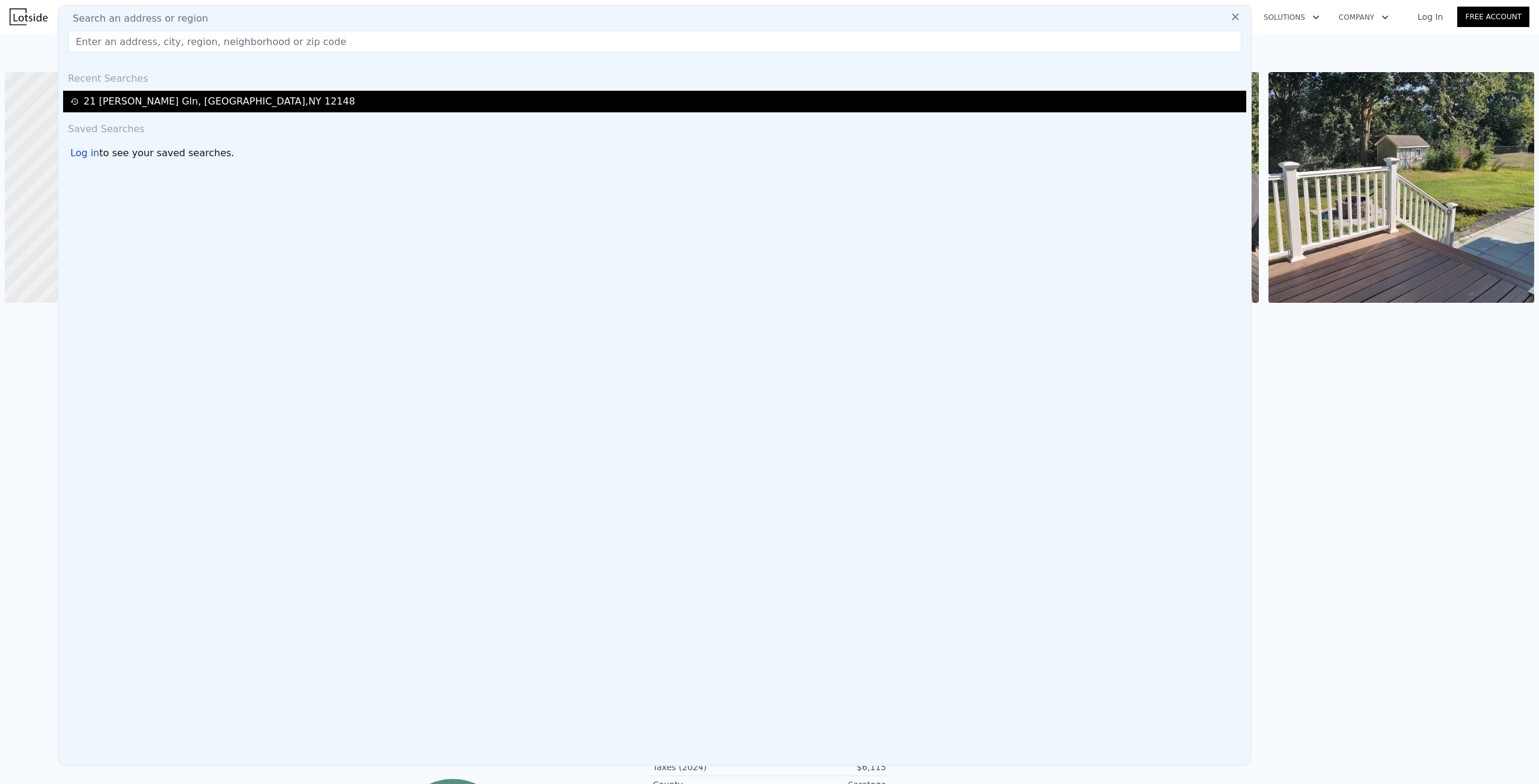
type input "2921"
type input "25264.8"
checkbox input "false"
type input "$ 595,000"
type input "-$ 80,043"
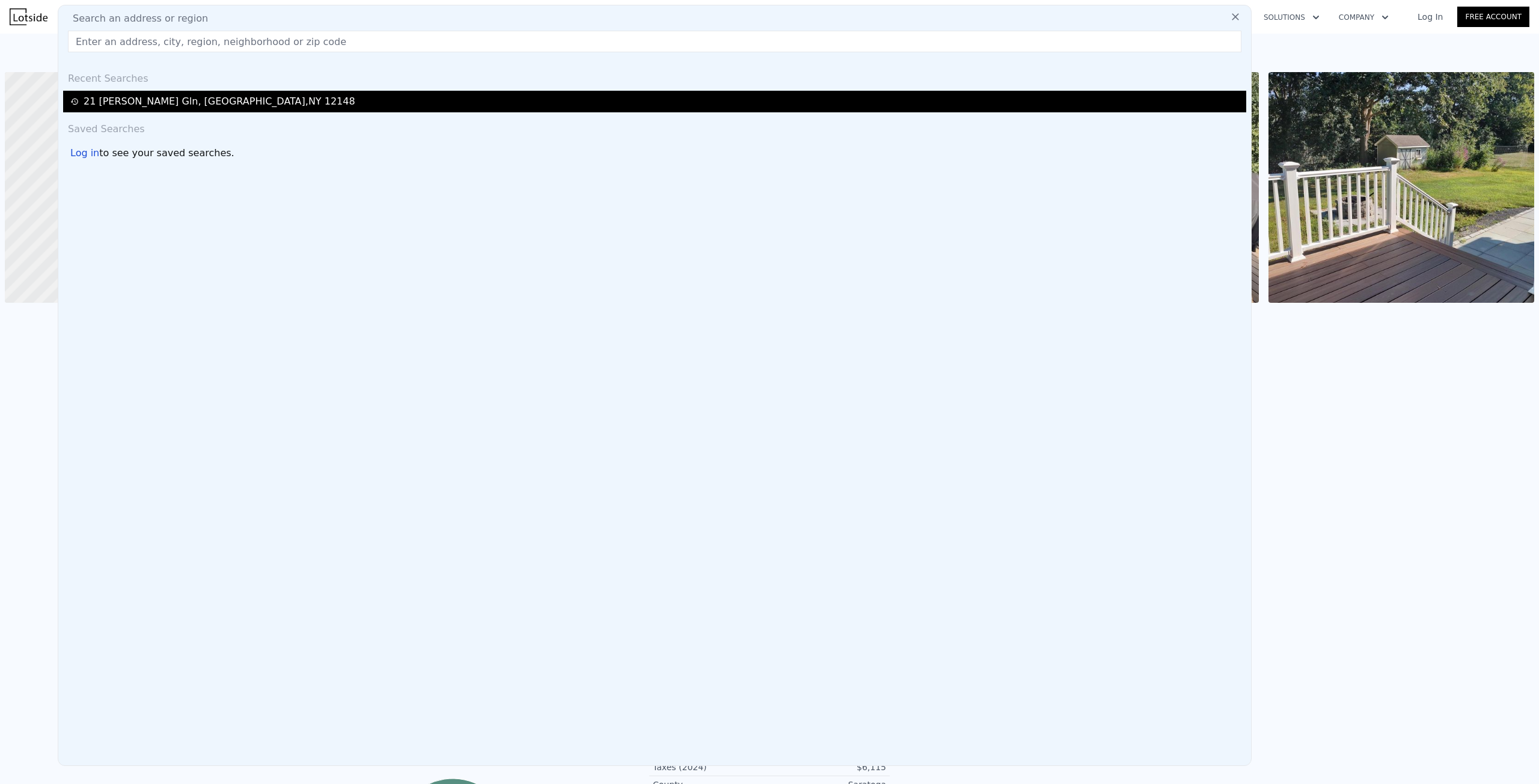
checkbox input "true"
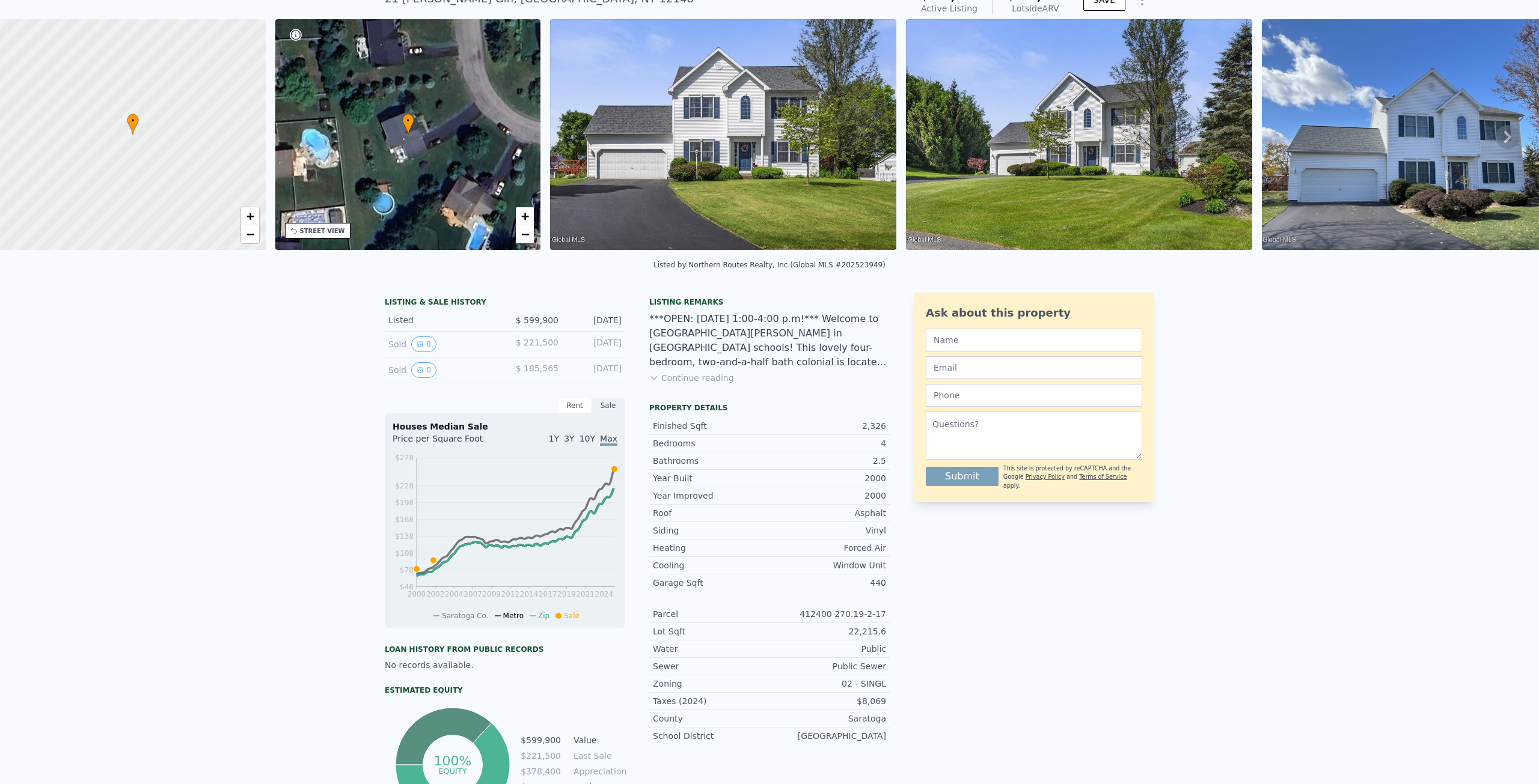
scroll to position [56, 0]
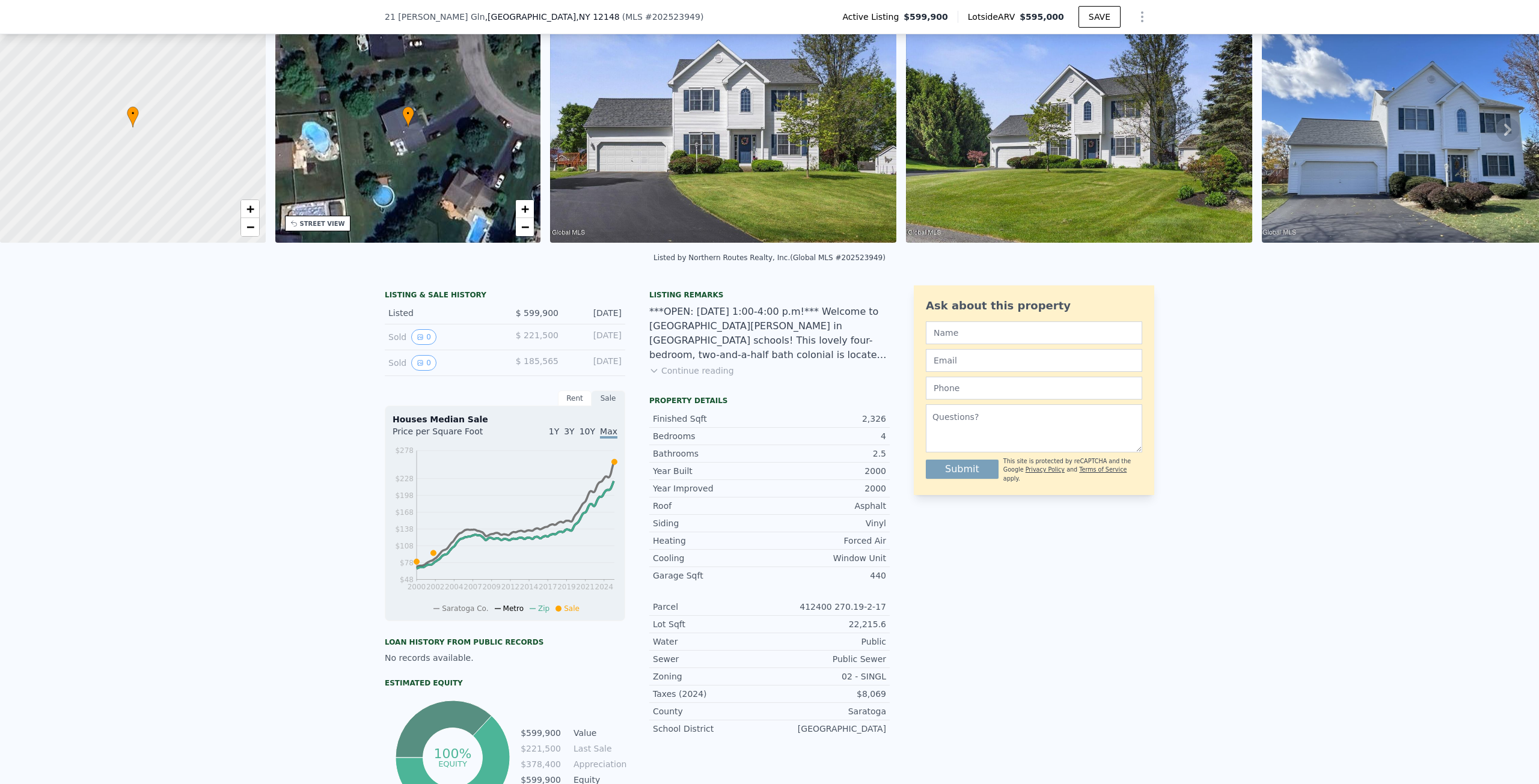
type input "3"
type input "4"
type input "1897"
type input "3299"
type input "33105.6"
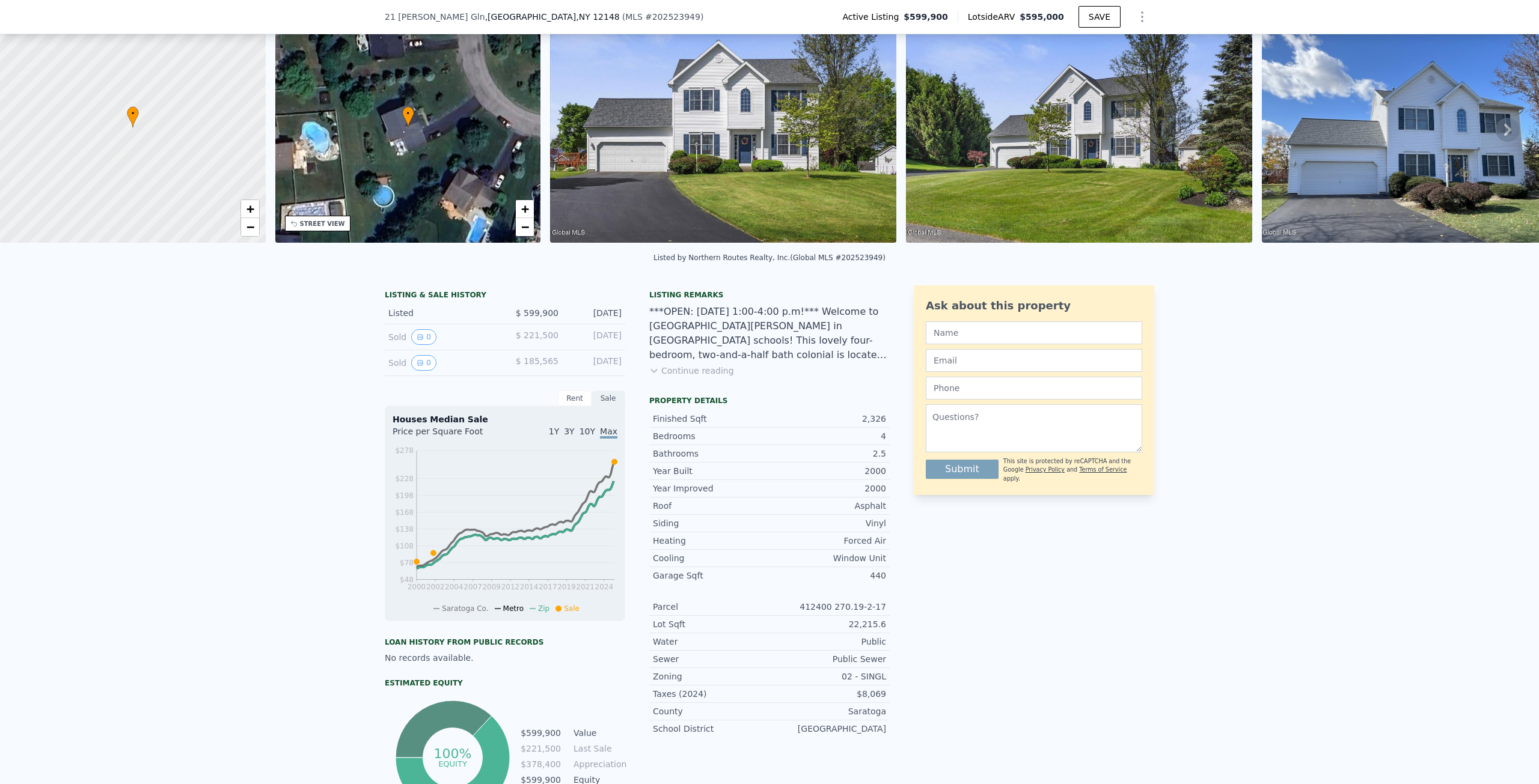
type input "$ 618,000"
type input "-$ 25,347"
checkbox input "false"
checkbox input "true"
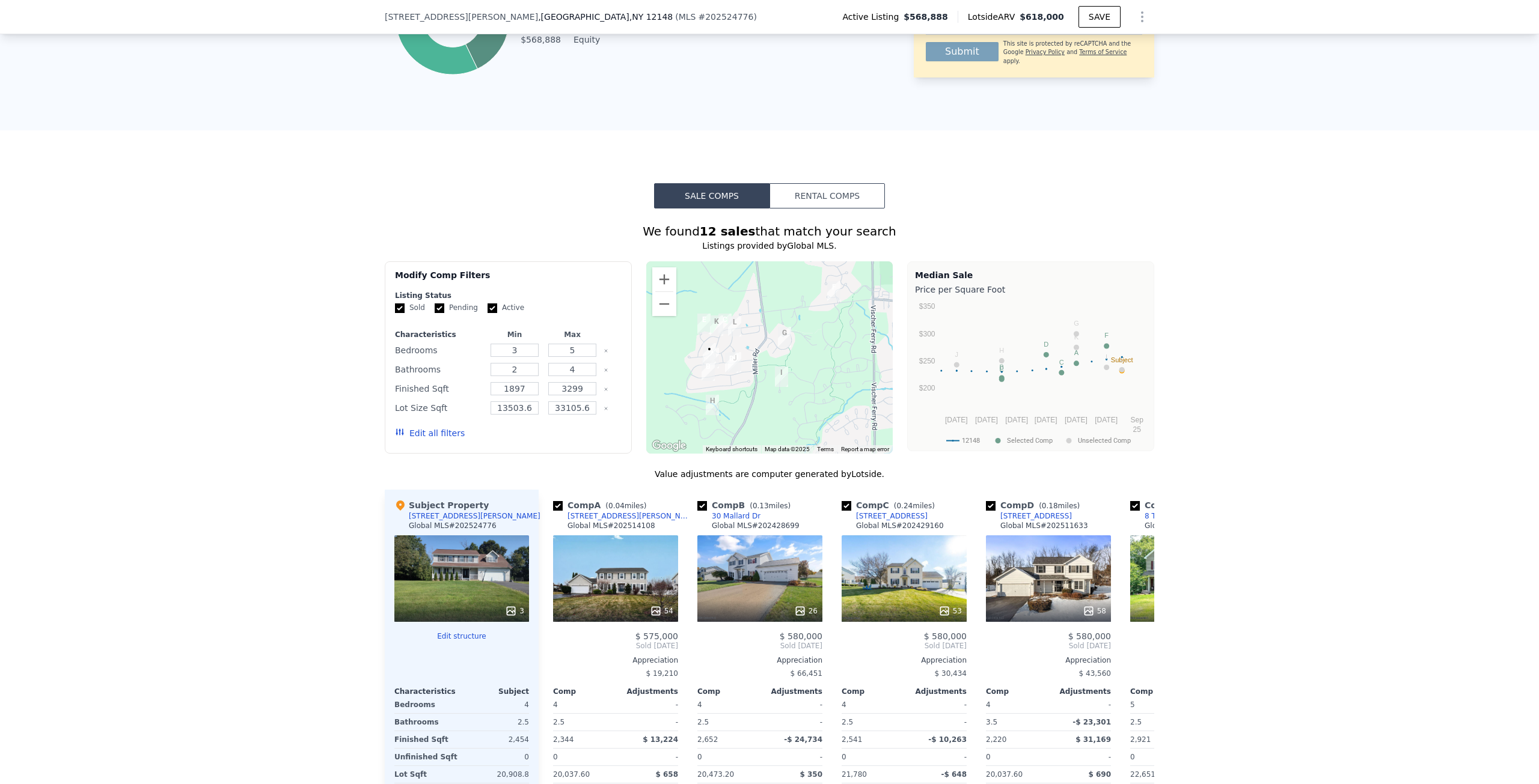
scroll to position [837, 0]
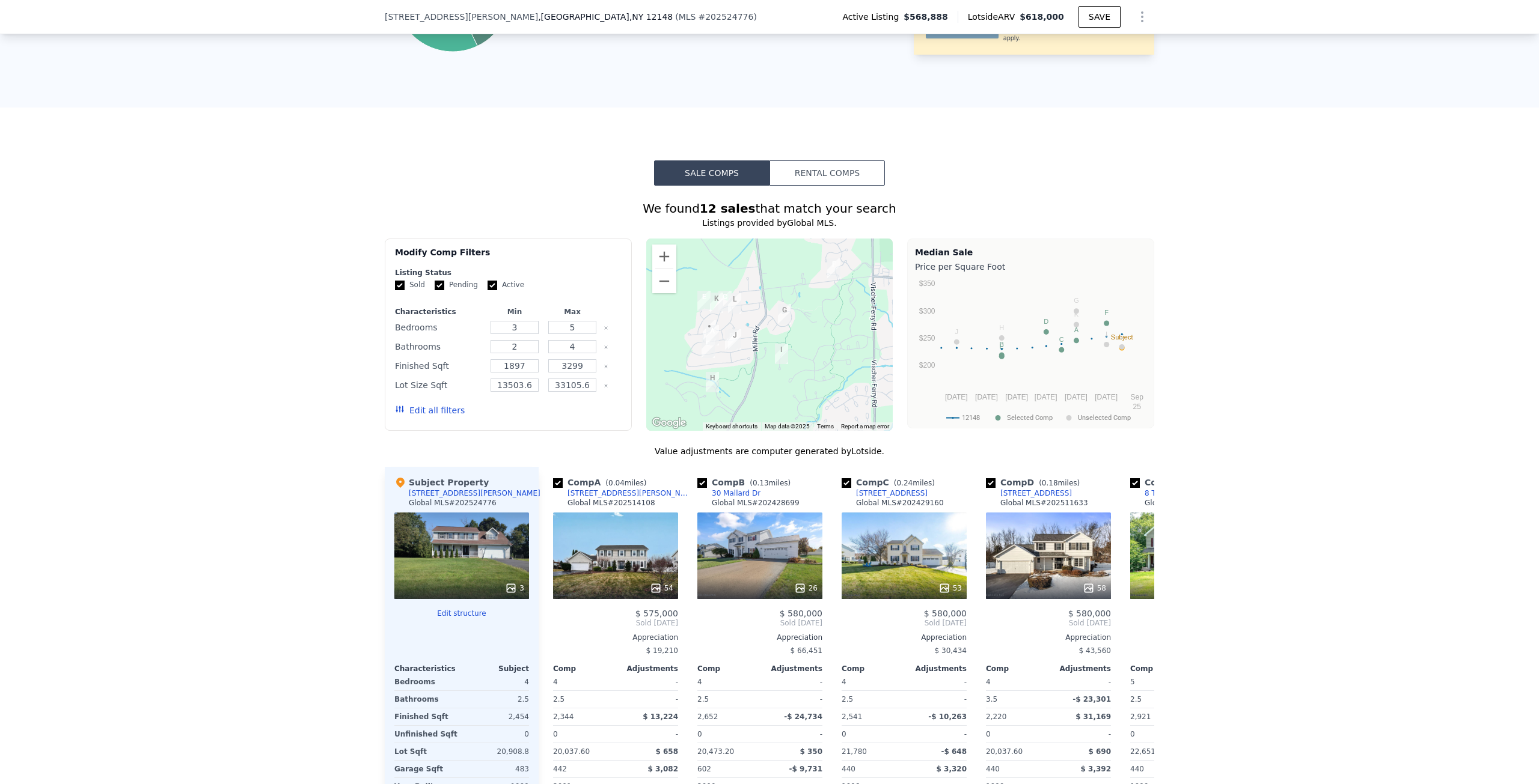
drag, startPoint x: 615, startPoint y: 561, endPoint x: 264, endPoint y: 503, distance: 355.8
click at [250, 503] on div "We found 12 sales that match your search Listings provided by Global MLS . Filt…" at bounding box center [769, 530] width 1539 height 689
click at [576, 552] on div "54" at bounding box center [616, 555] width 125 height 86
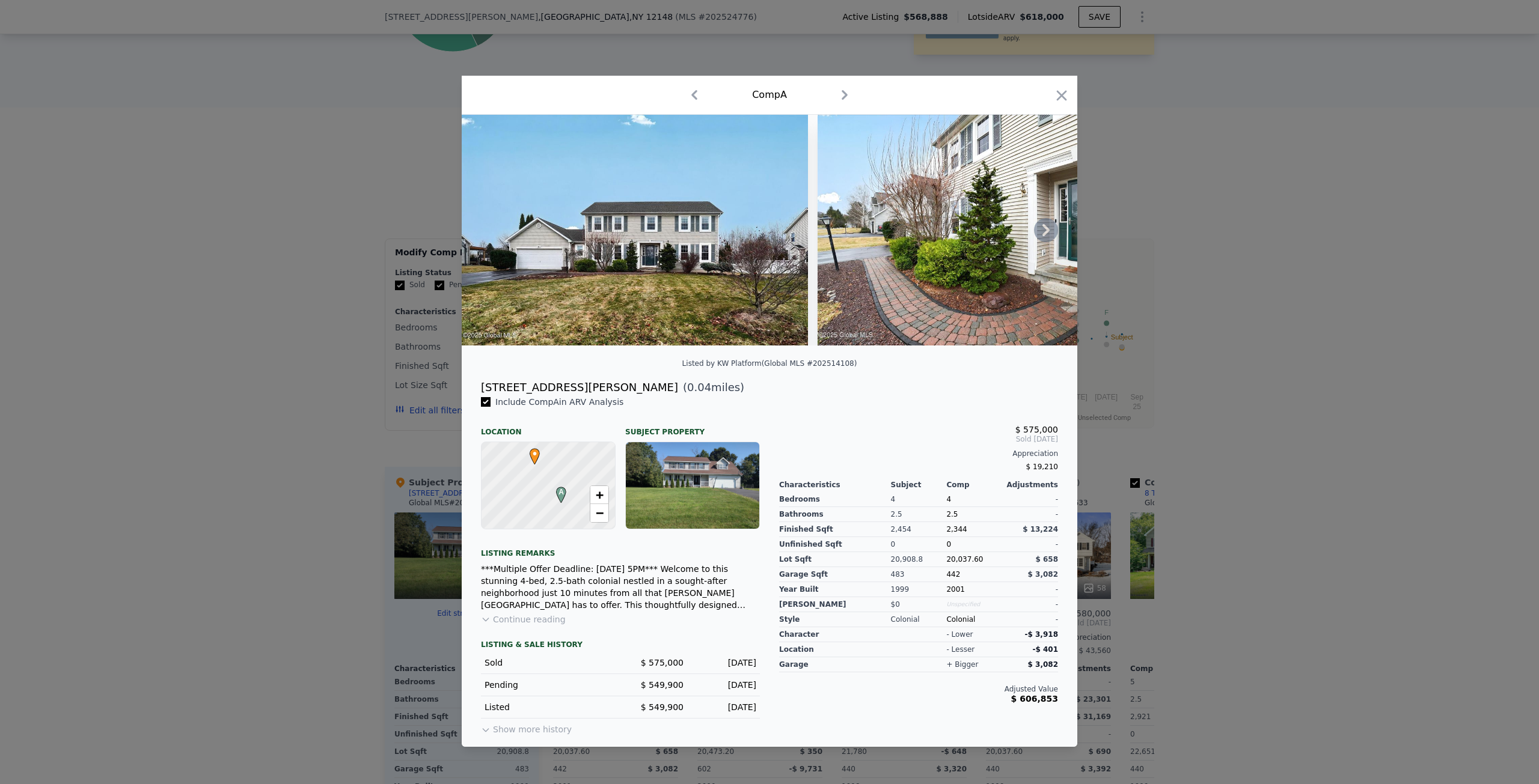
click at [1048, 228] on icon at bounding box center [1047, 230] width 24 height 24
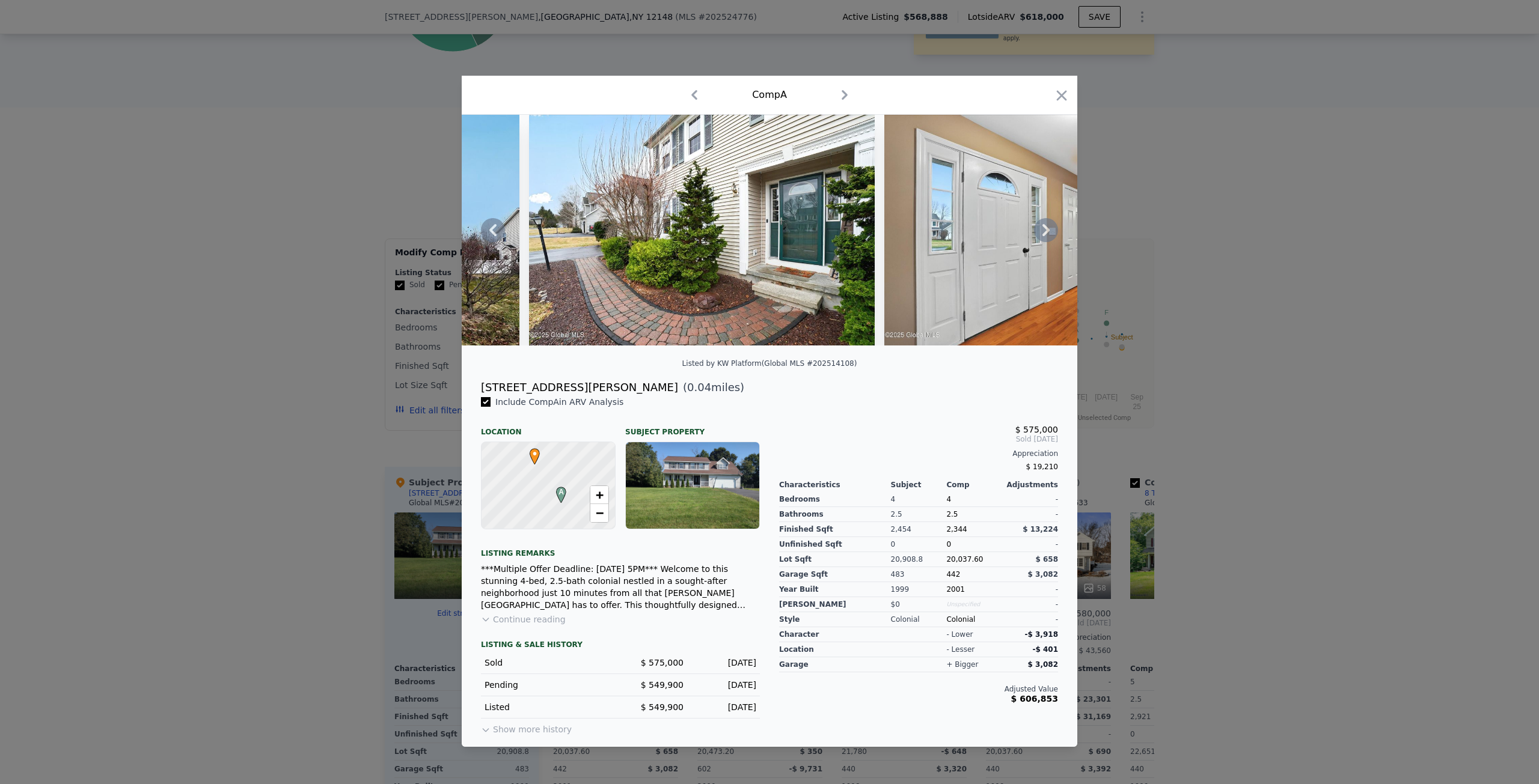
click at [1048, 228] on div at bounding box center [769, 230] width 616 height 231
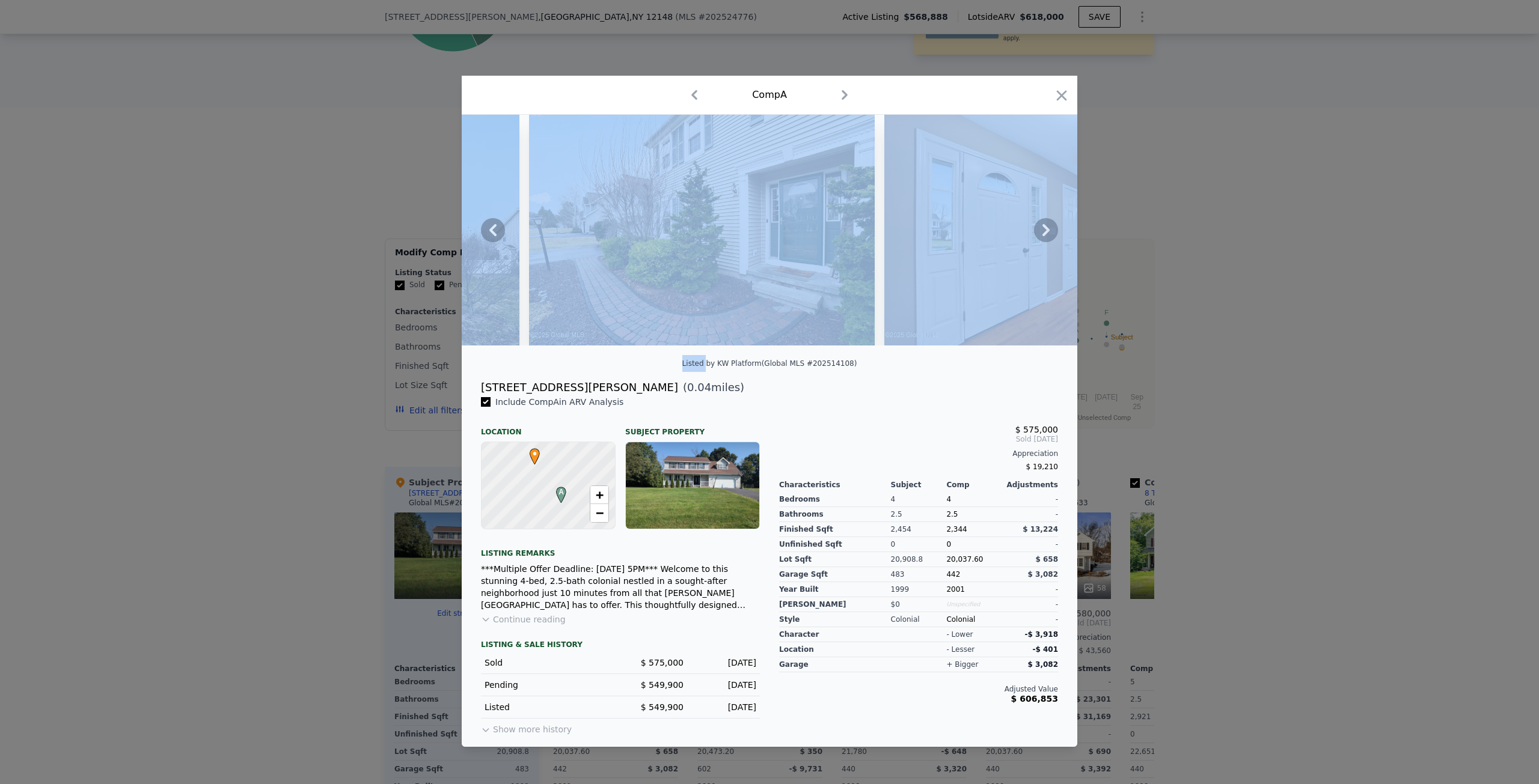
click at [1048, 228] on icon at bounding box center [1047, 230] width 24 height 24
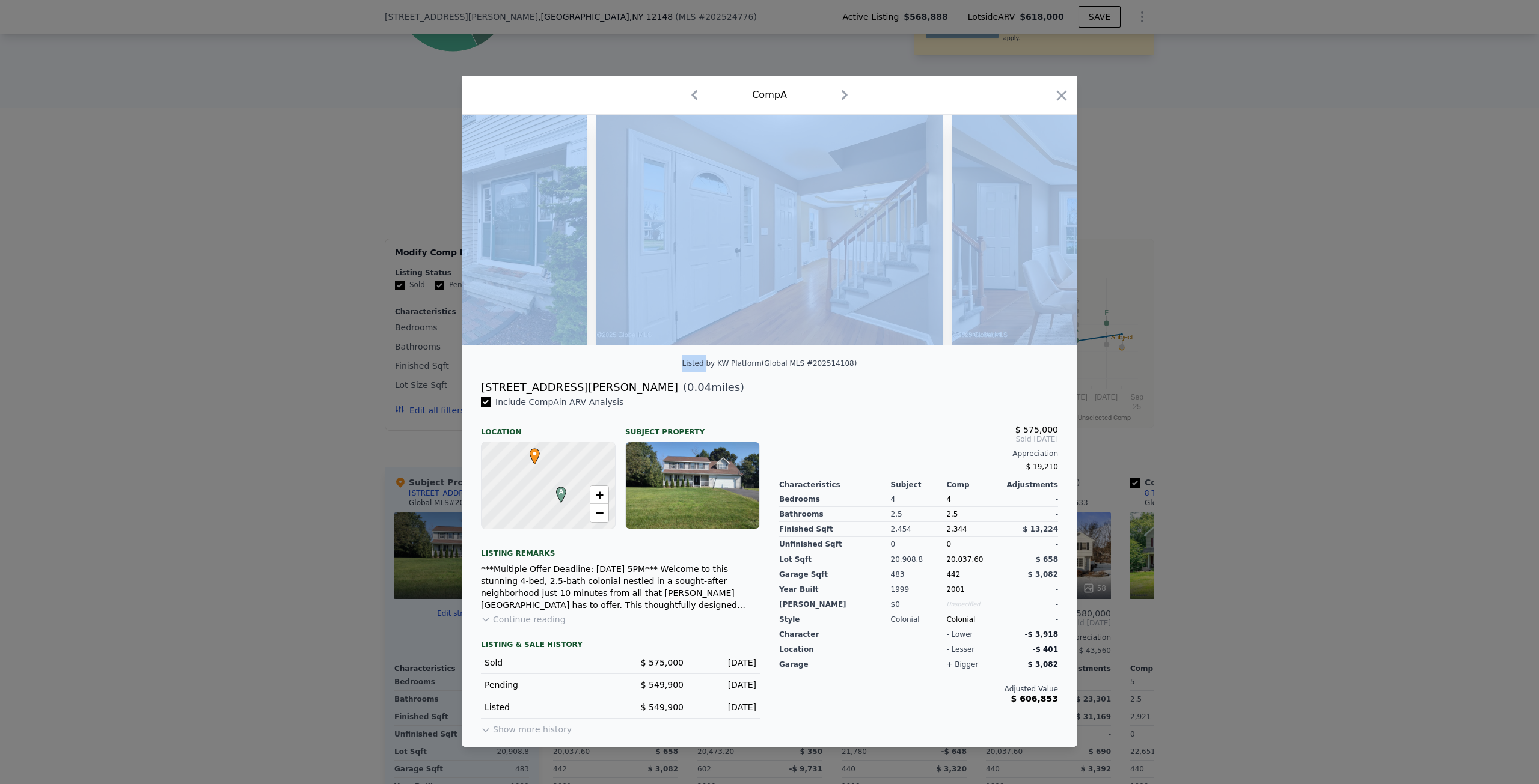
scroll to position [0, 577]
click at [1048, 228] on img at bounding box center [1124, 230] width 346 height 231
click at [880, 338] on img at bounding box center [769, 230] width 346 height 231
click at [1053, 229] on icon at bounding box center [1047, 230] width 24 height 24
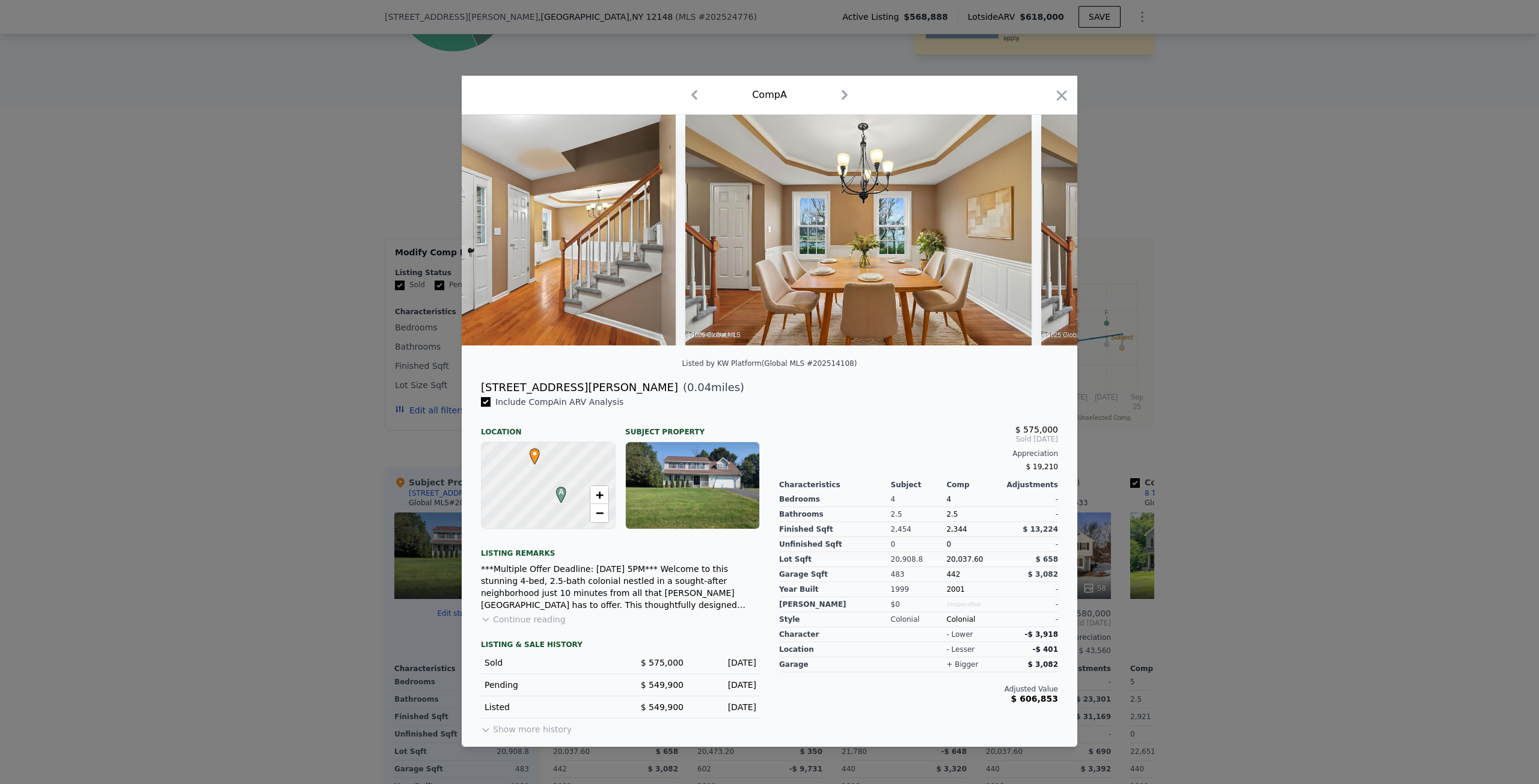
scroll to position [0, 866]
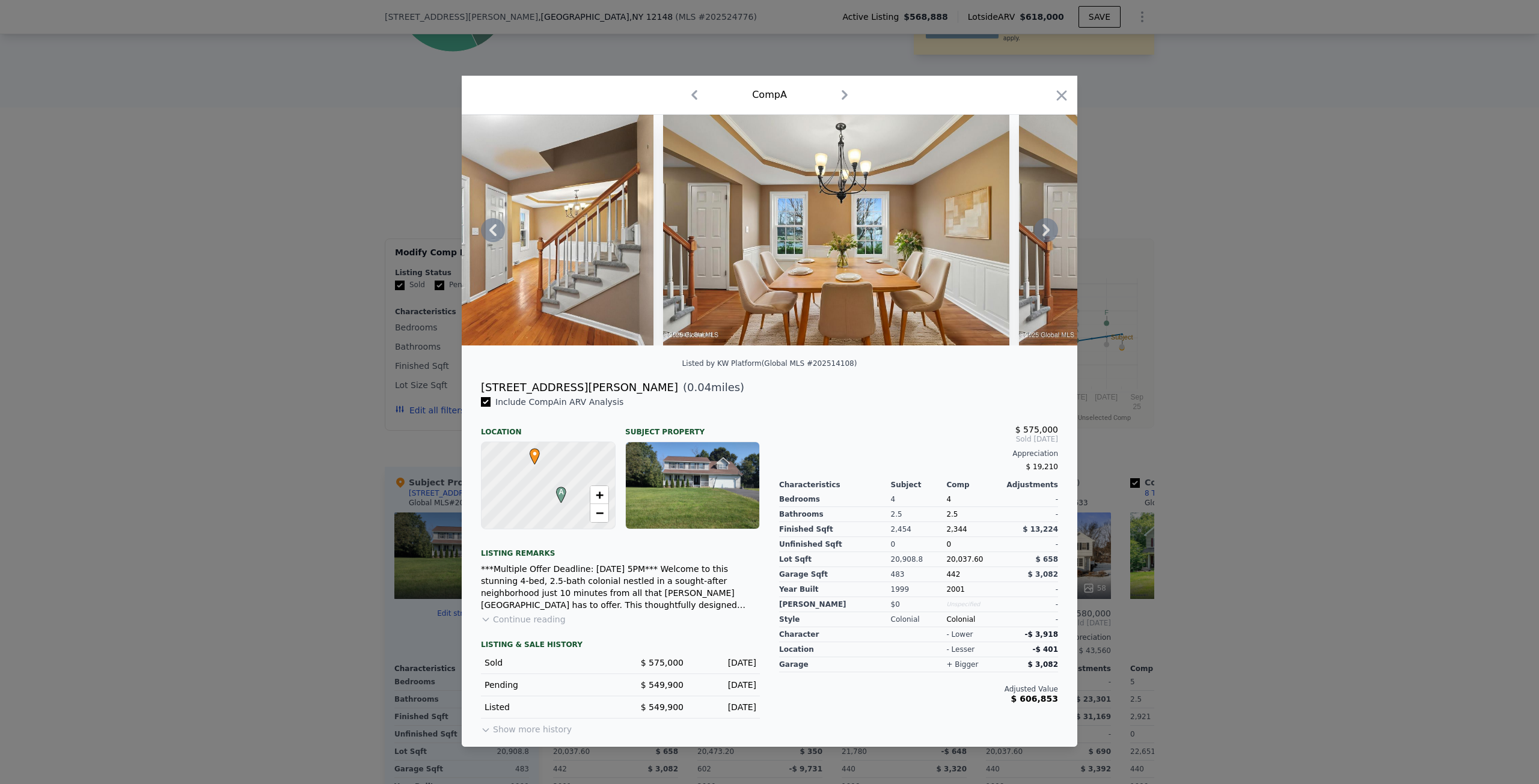
click at [1053, 229] on div at bounding box center [769, 230] width 616 height 231
click at [229, 267] on div at bounding box center [769, 392] width 1539 height 784
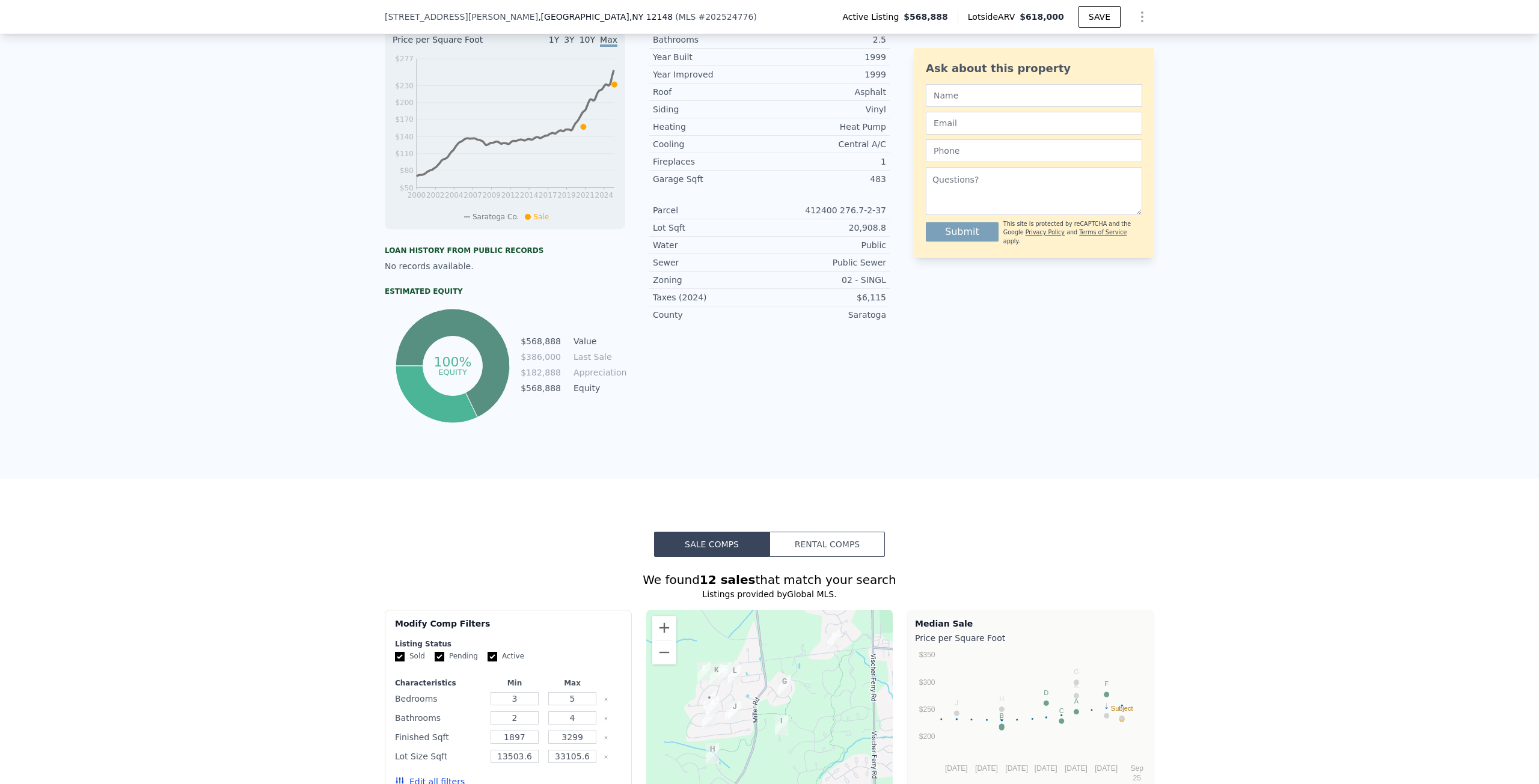
scroll to position [417, 0]
